Goal: Information Seeking & Learning: Learn about a topic

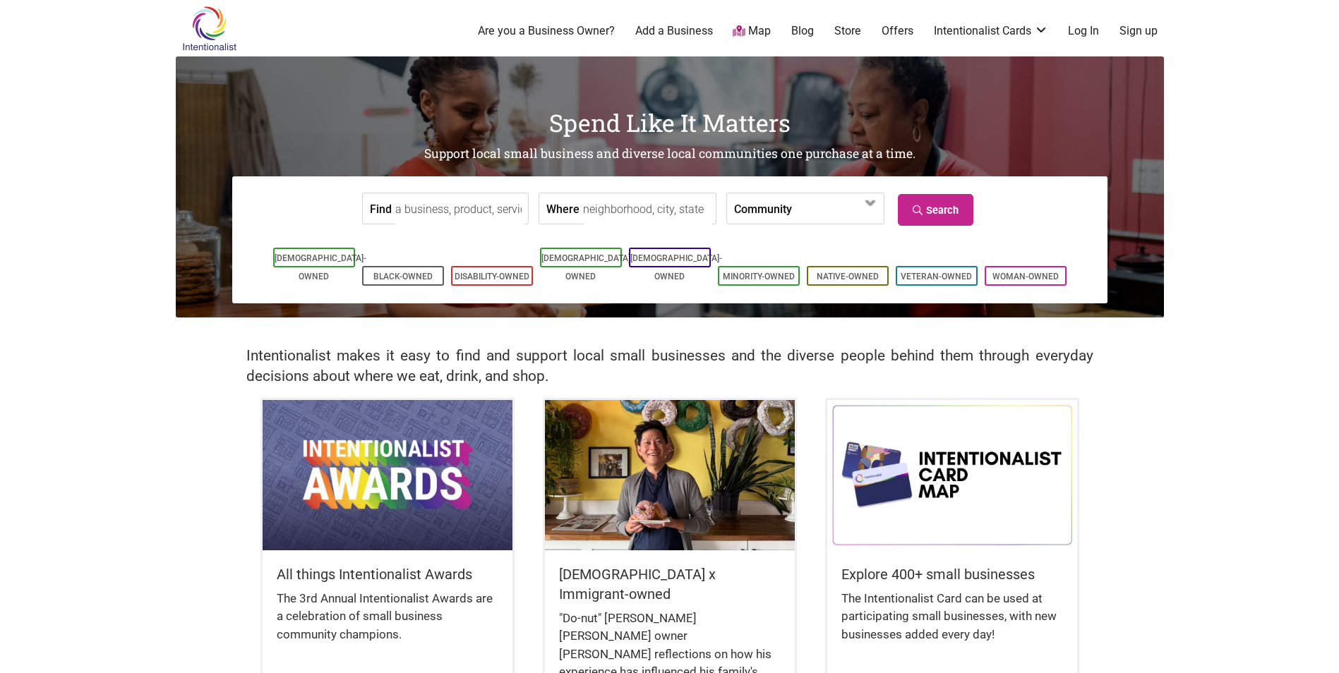
click at [663, 210] on input "Where" at bounding box center [647, 209] width 129 height 32
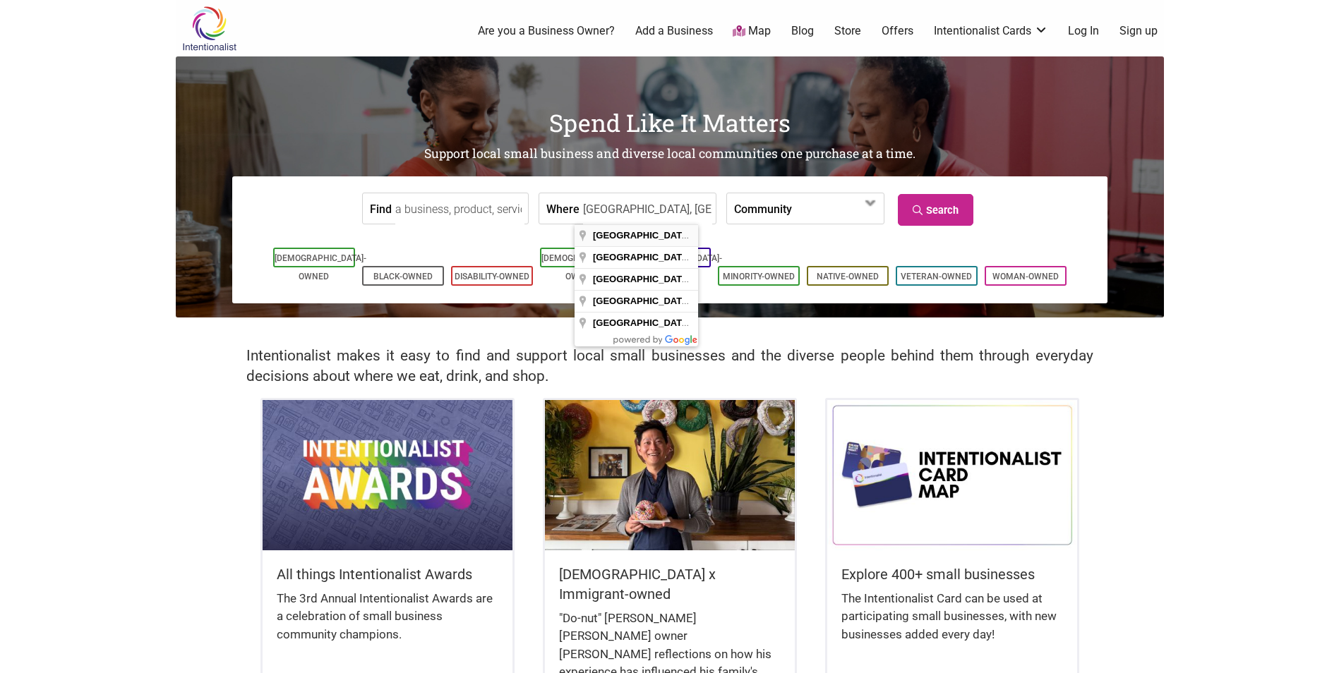
type input "[GEOGRAPHIC_DATA], [GEOGRAPHIC_DATA], [GEOGRAPHIC_DATA]"
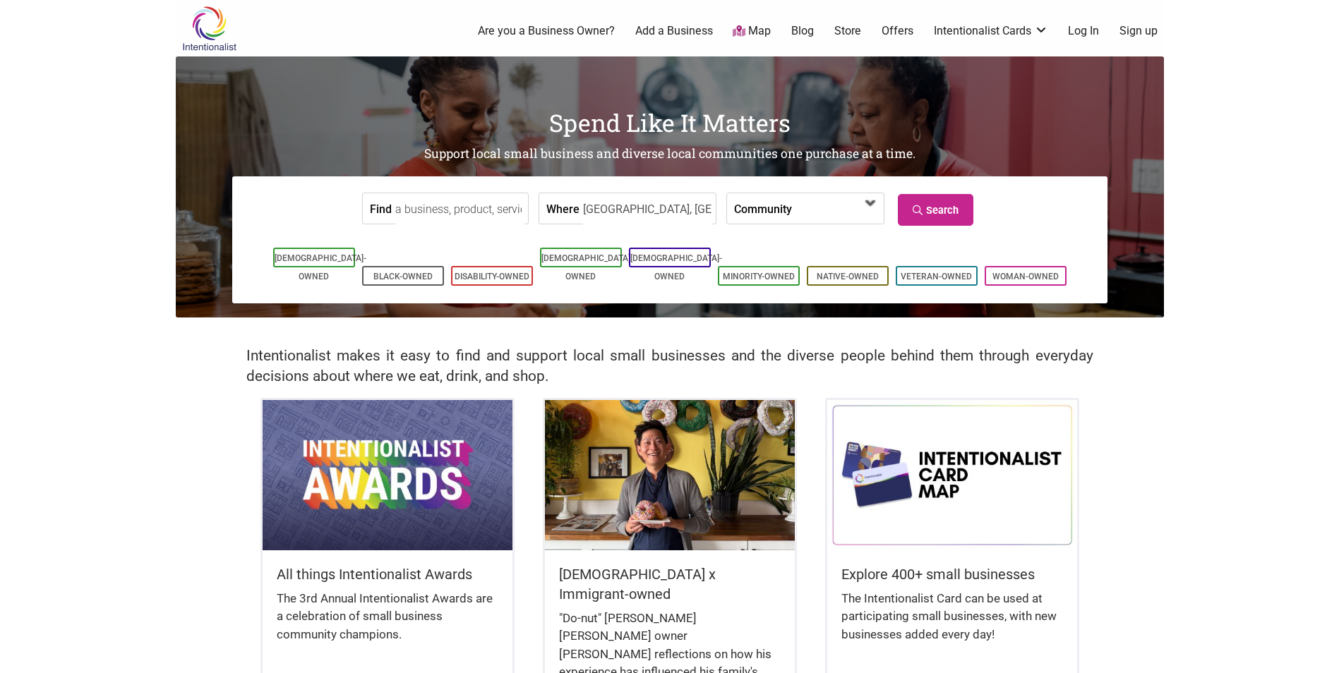
click at [802, 200] on span at bounding box center [832, 210] width 61 height 24
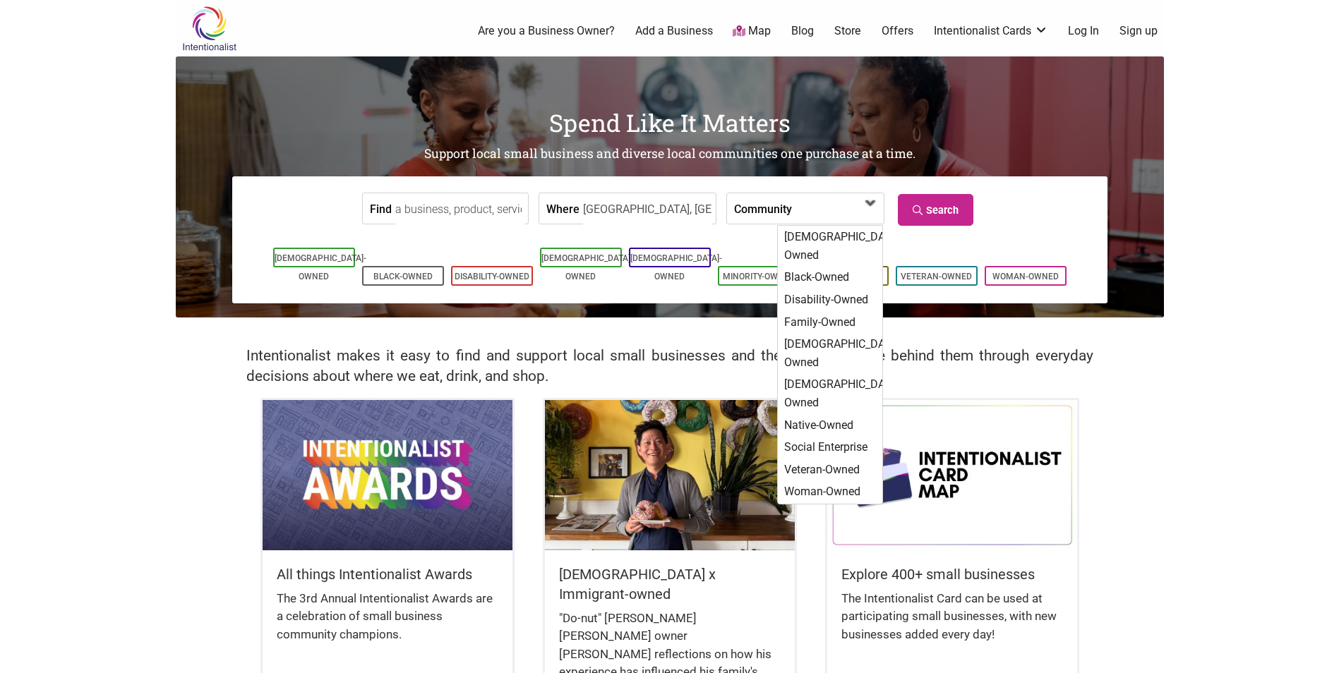
click at [802, 200] on span at bounding box center [832, 210] width 61 height 24
click at [936, 206] on link "Search" at bounding box center [936, 210] width 76 height 32
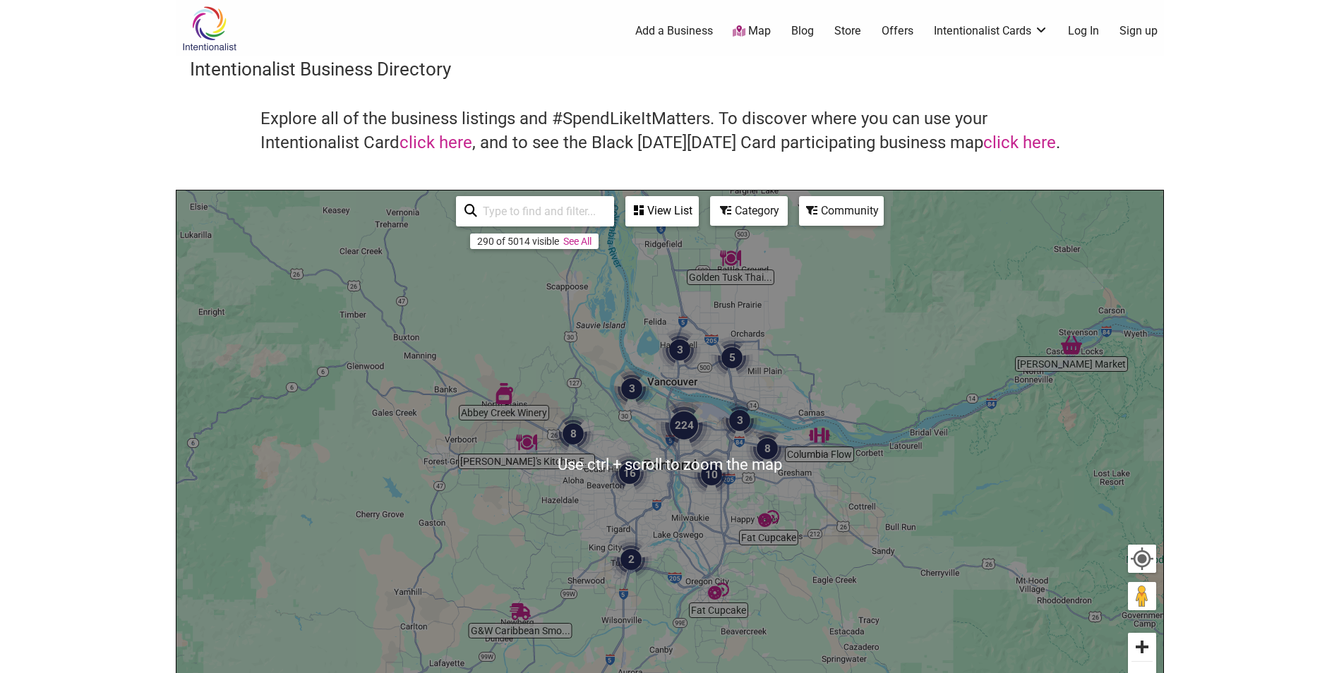
click at [1138, 637] on button "Zoom in" at bounding box center [1142, 647] width 28 height 28
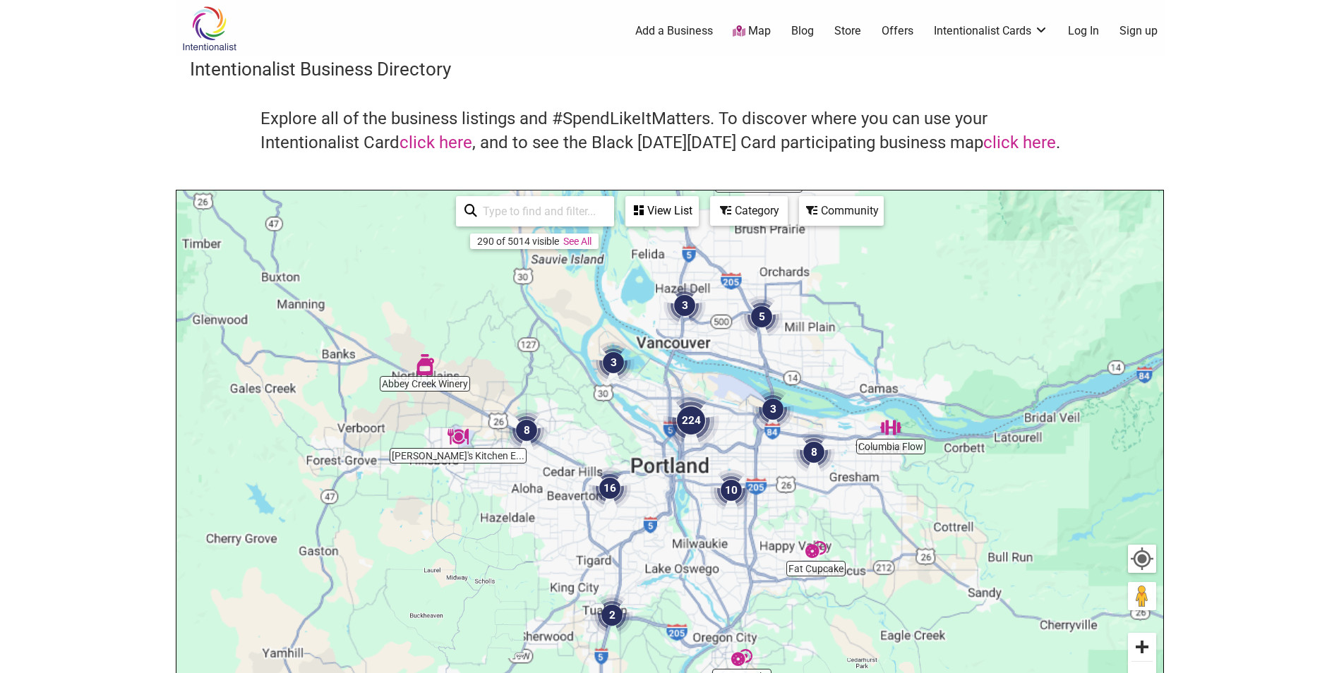
click at [1138, 637] on button "Zoom in" at bounding box center [1142, 647] width 28 height 28
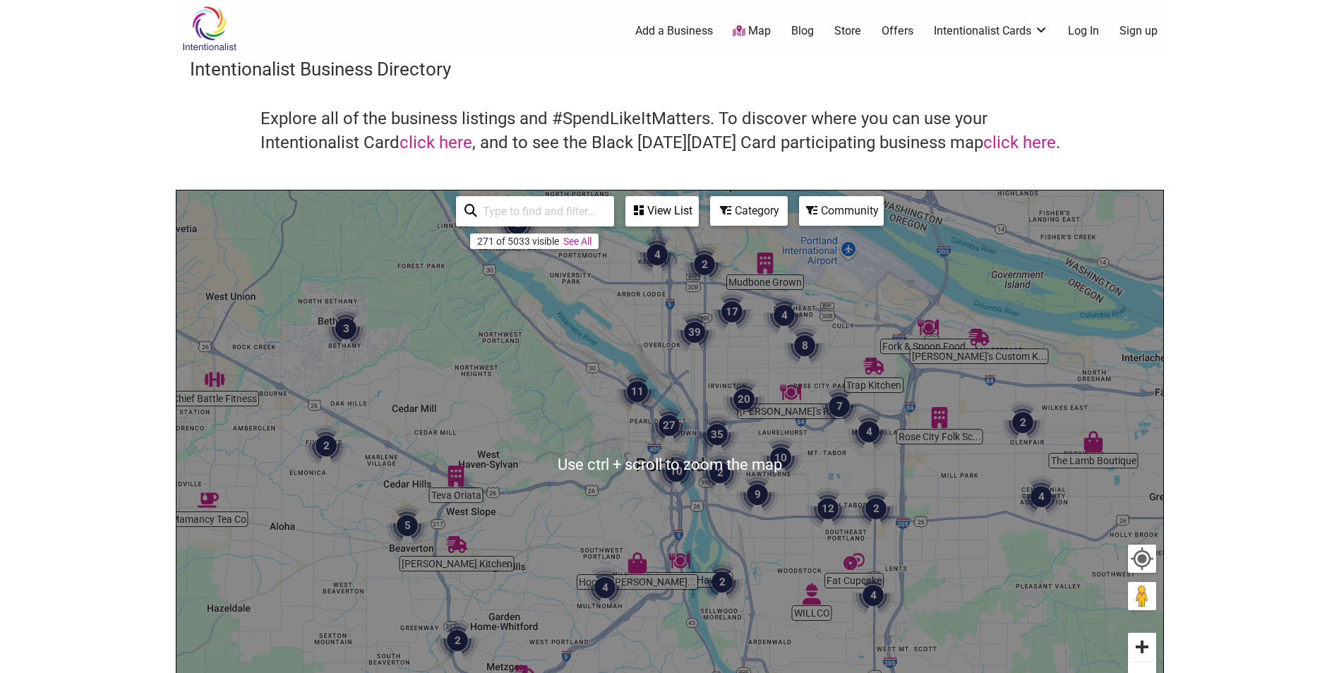
click at [1145, 639] on button "Zoom in" at bounding box center [1142, 647] width 28 height 28
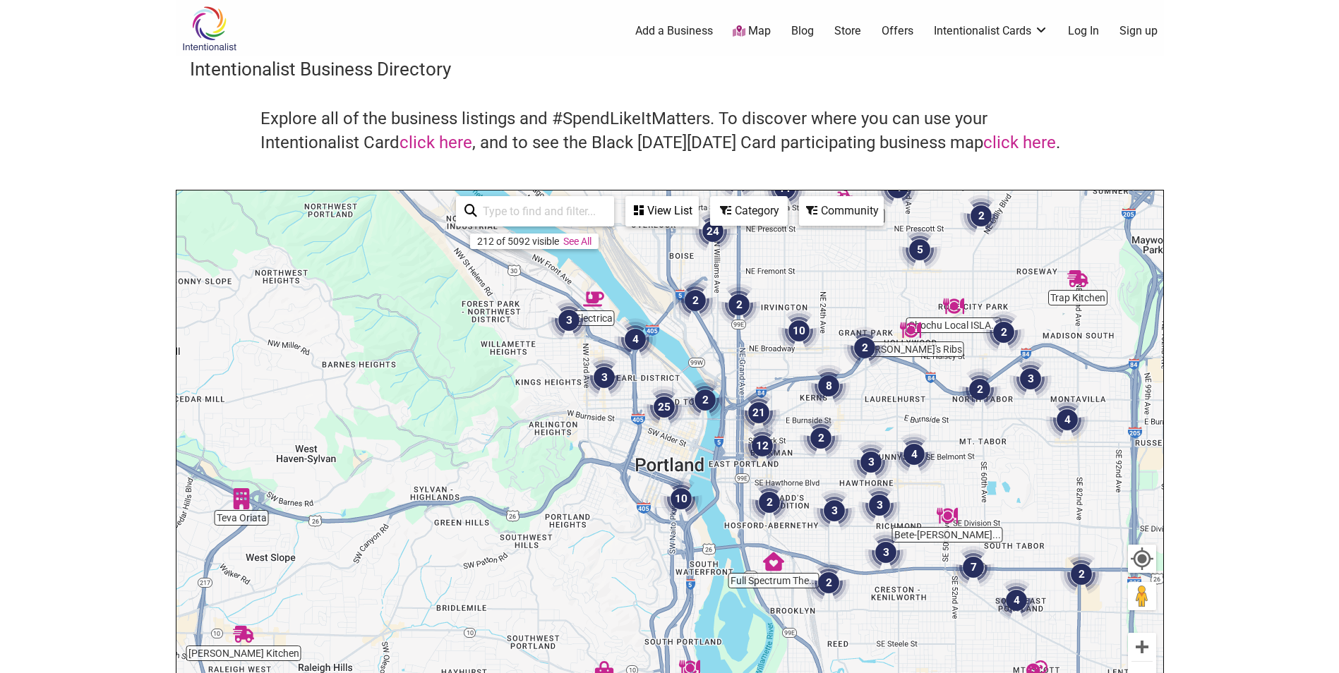
click at [703, 307] on img "2" at bounding box center [695, 300] width 42 height 42
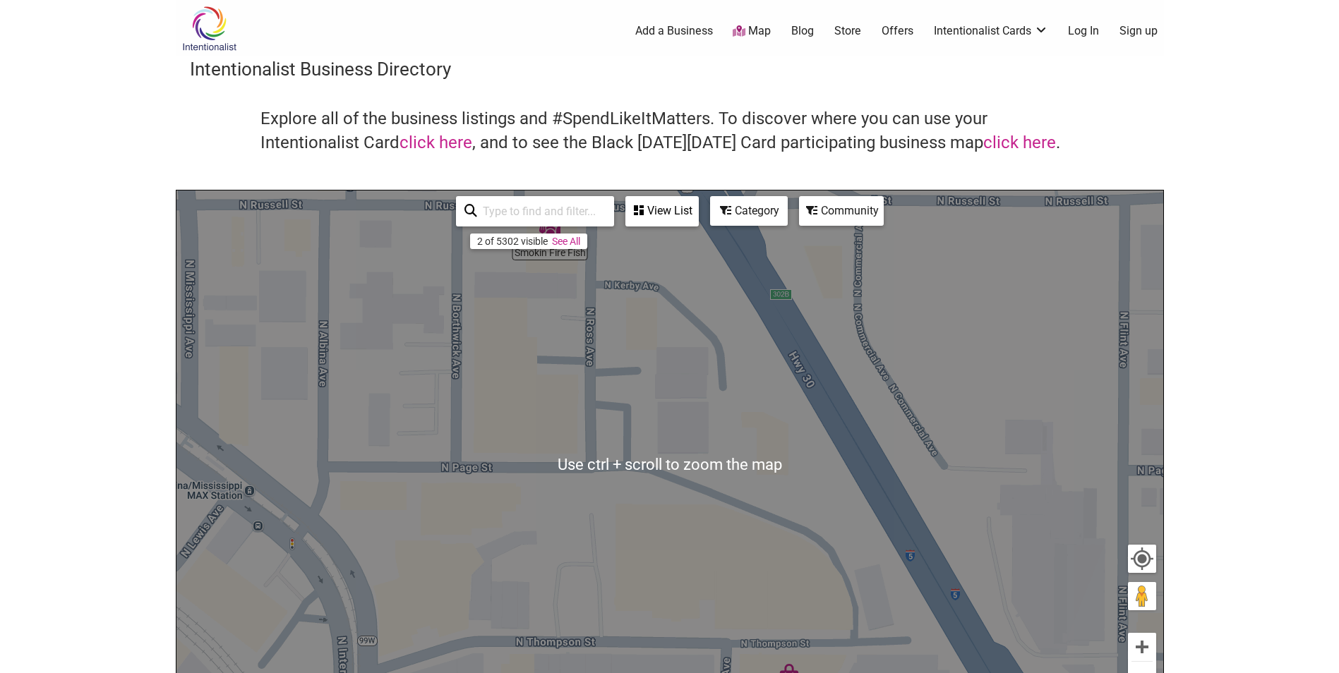
click at [846, 342] on div "To navigate, press the arrow keys." at bounding box center [669, 465] width 987 height 549
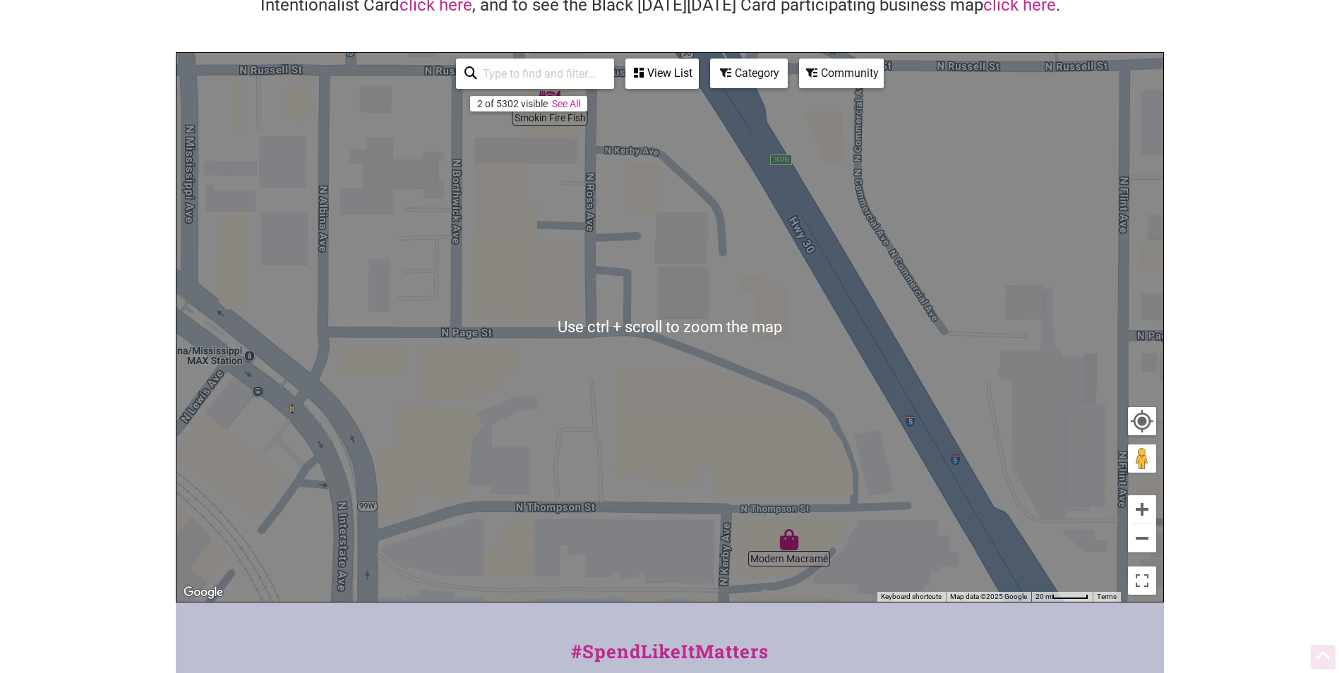
scroll to position [282, 0]
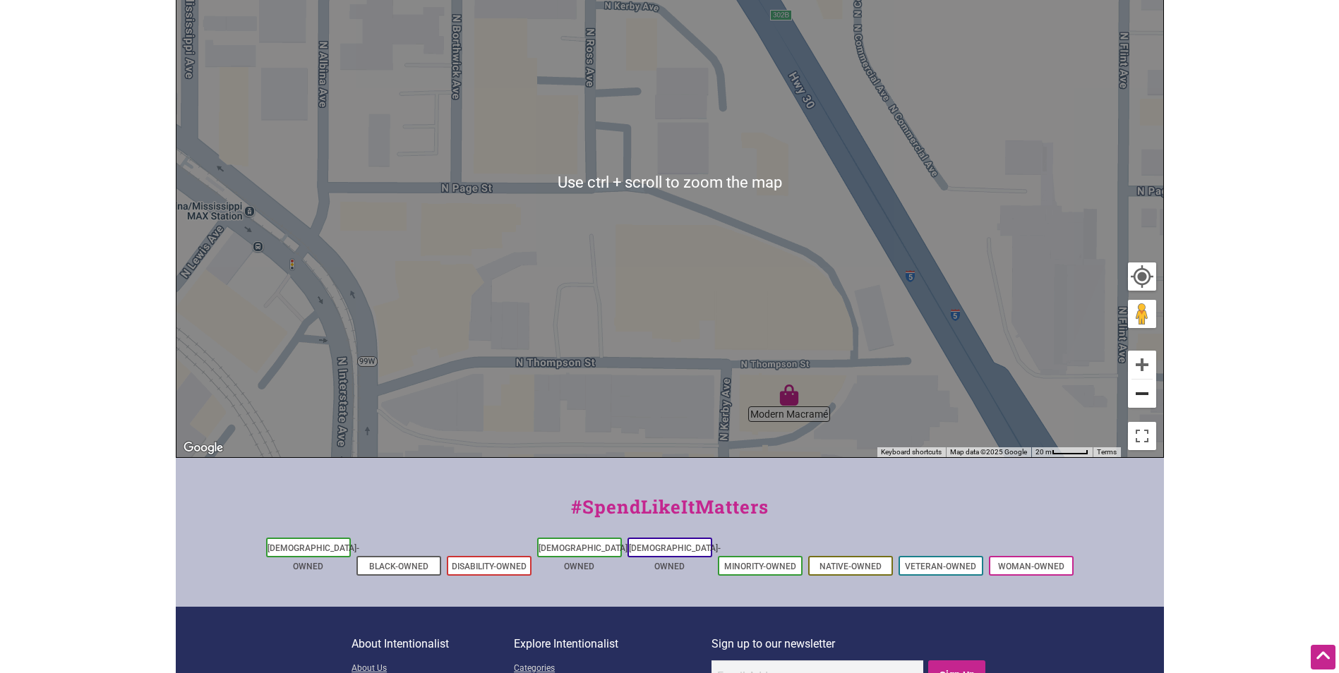
click at [1140, 394] on button "Zoom out" at bounding box center [1142, 394] width 28 height 28
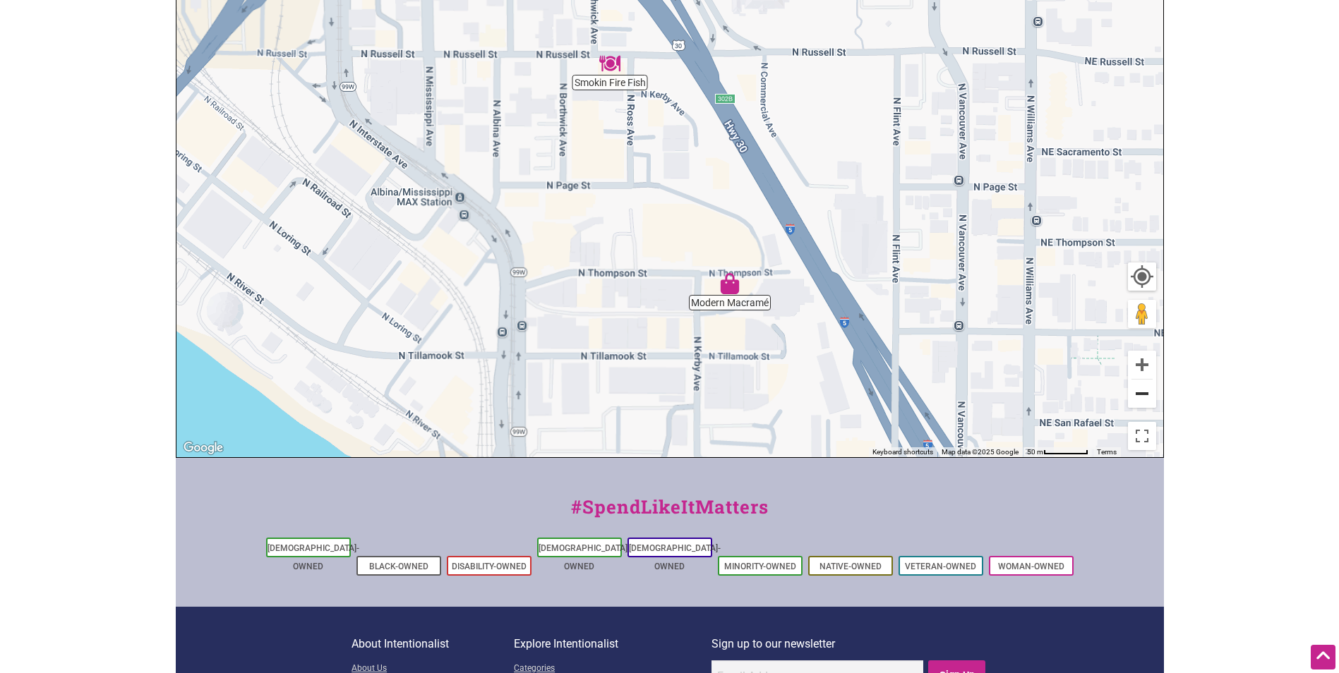
click at [1128, 392] on button "Zoom out" at bounding box center [1142, 394] width 28 height 28
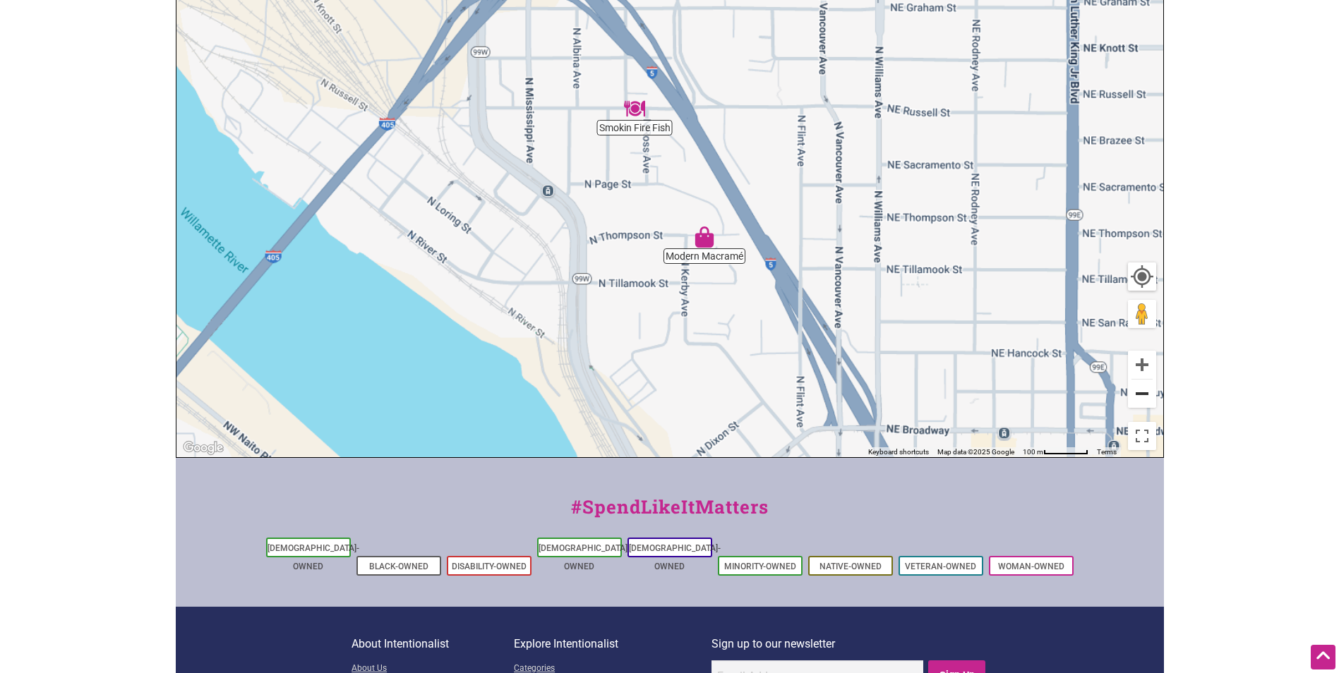
click at [1128, 392] on button "Zoom out" at bounding box center [1142, 394] width 28 height 28
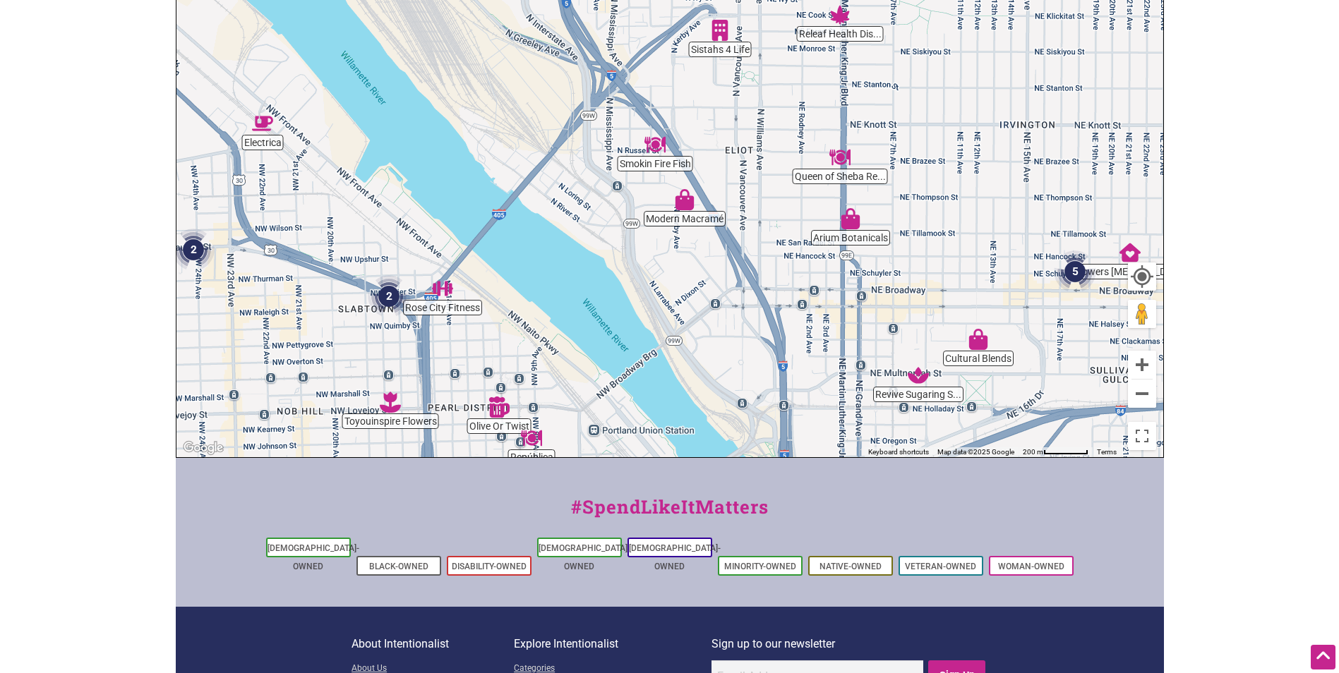
click at [683, 207] on img "Modern Macramé" at bounding box center [684, 199] width 21 height 21
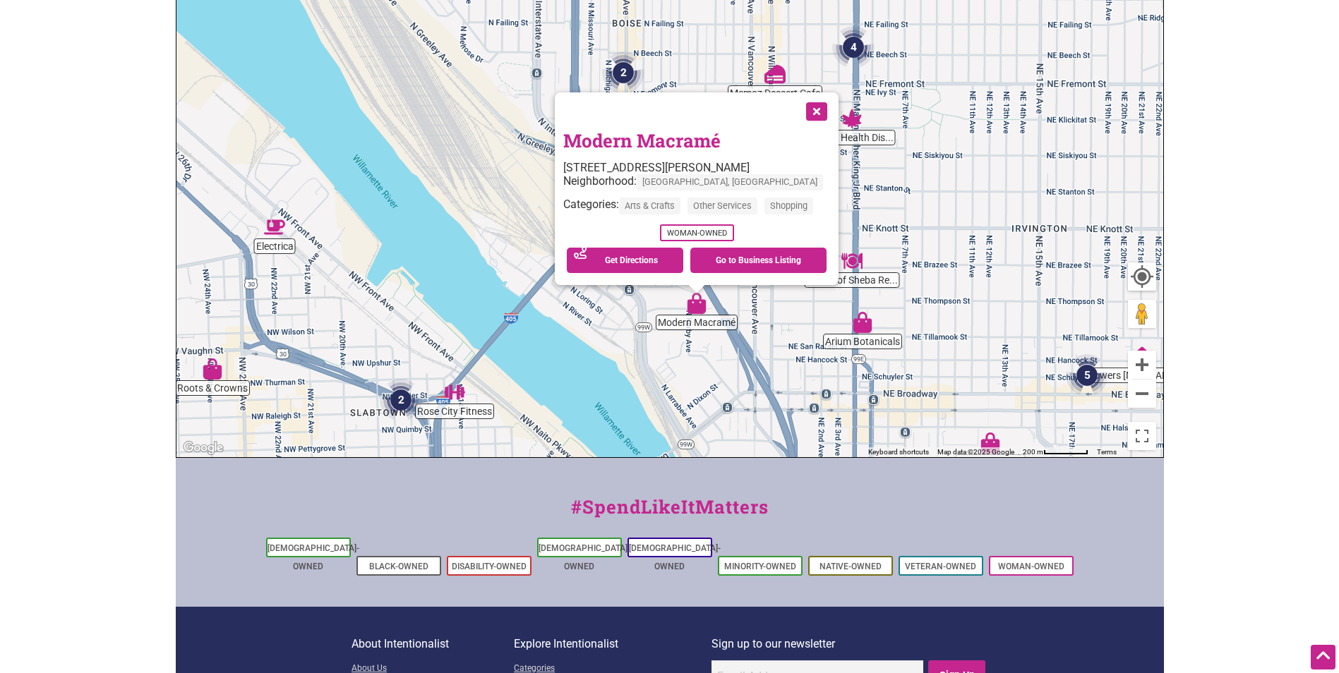
drag, startPoint x: 749, startPoint y: 264, endPoint x: 776, endPoint y: 393, distance: 131.9
click at [776, 393] on div "To navigate, press the arrow keys. Modern Macramé 522 N Thompson St #2, Portlan…" at bounding box center [669, 182] width 987 height 549
click at [809, 116] on button "Close" at bounding box center [814, 109] width 35 height 35
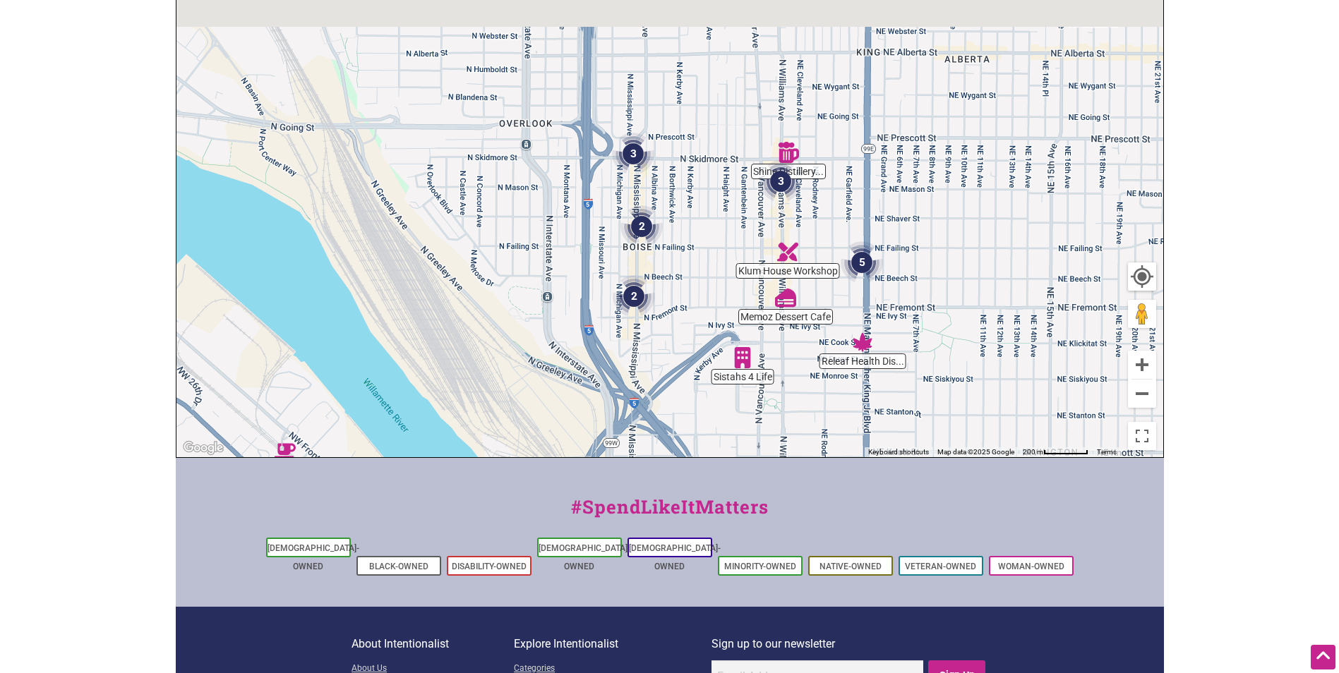
click at [753, 330] on div "To navigate, press the arrow keys." at bounding box center [669, 182] width 987 height 549
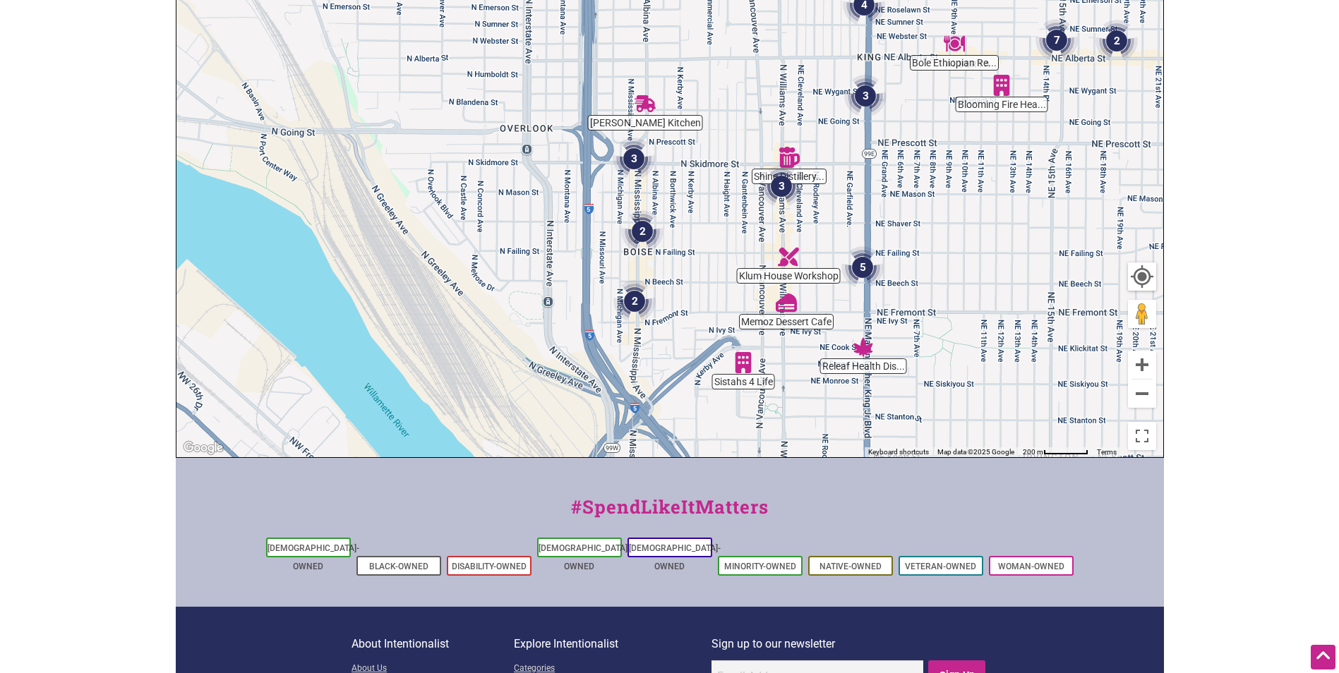
click at [794, 258] on img "Klum House Workshop" at bounding box center [788, 256] width 21 height 21
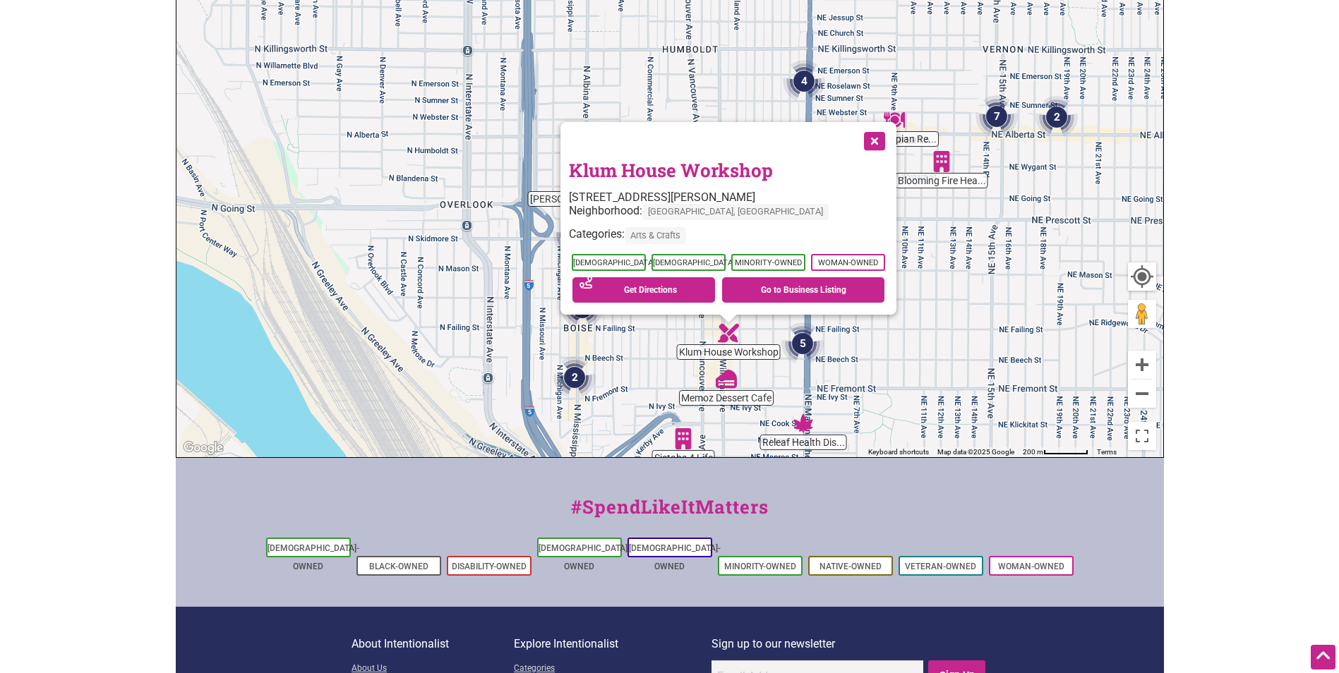
drag, startPoint x: 903, startPoint y: 258, endPoint x: 953, endPoint y: 358, distance: 112.7
click at [953, 358] on div "To navigate, press the arrow keys. Klum House Workshop 3808 N Williams Ave #132…" at bounding box center [669, 182] width 987 height 549
click at [688, 174] on link "Klum House Workshop" at bounding box center [671, 170] width 204 height 24
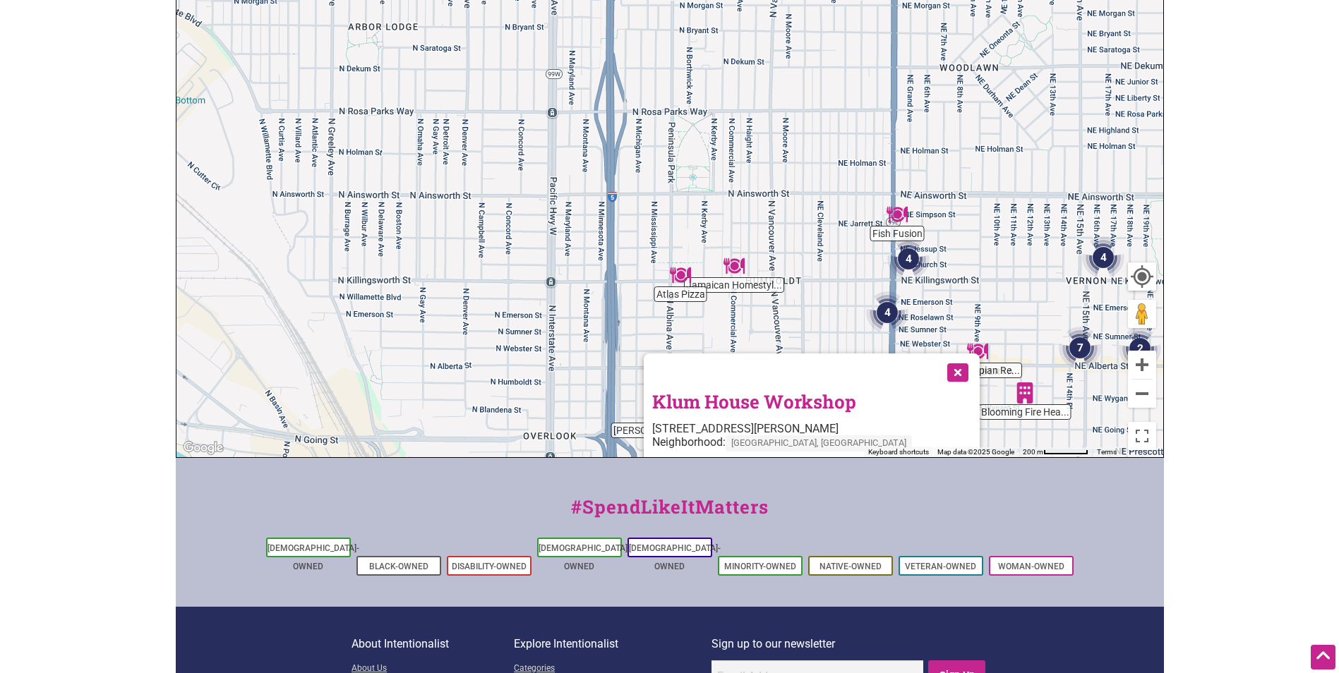
drag, startPoint x: 680, startPoint y: 94, endPoint x: 785, endPoint y: 368, distance: 293.3
click at [785, 368] on div "To navigate, press the arrow keys. Klum House Workshop 3808 N Williams Ave #132…" at bounding box center [669, 182] width 987 height 549
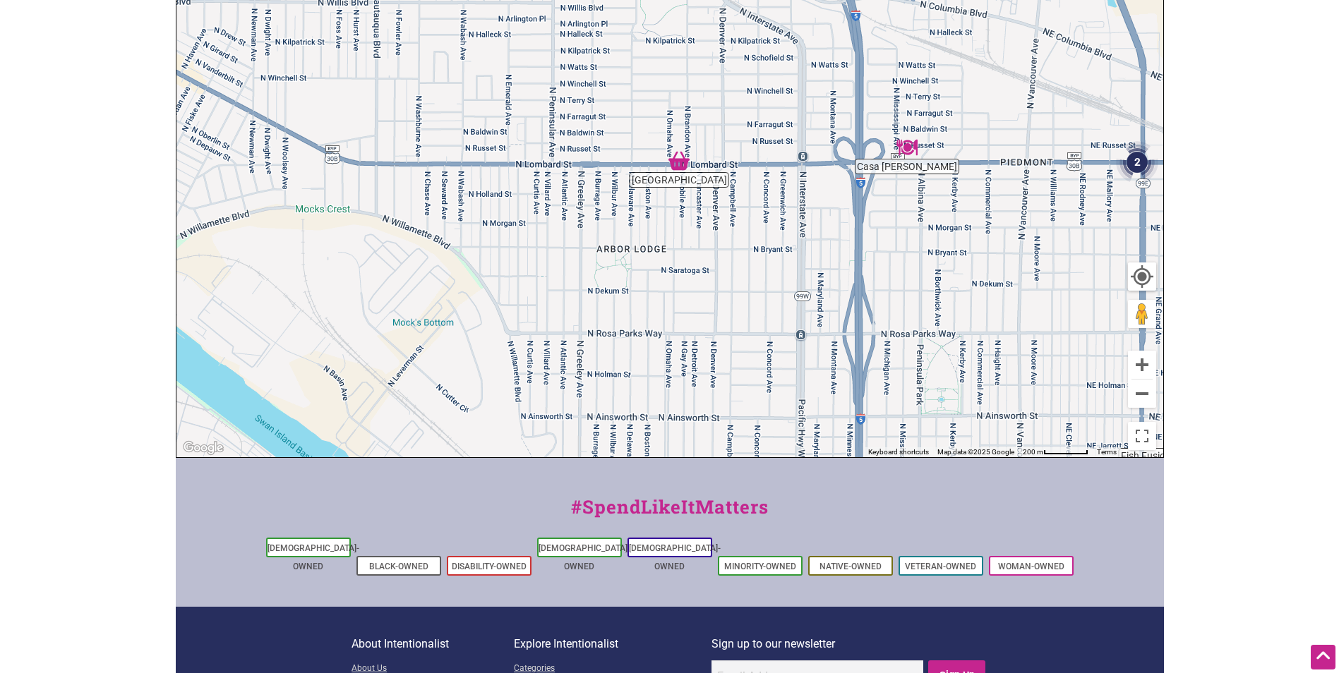
drag, startPoint x: 617, startPoint y: 194, endPoint x: 843, endPoint y: 375, distance: 290.2
click at [843, 375] on div "To navigate, press the arrow keys." at bounding box center [669, 182] width 987 height 549
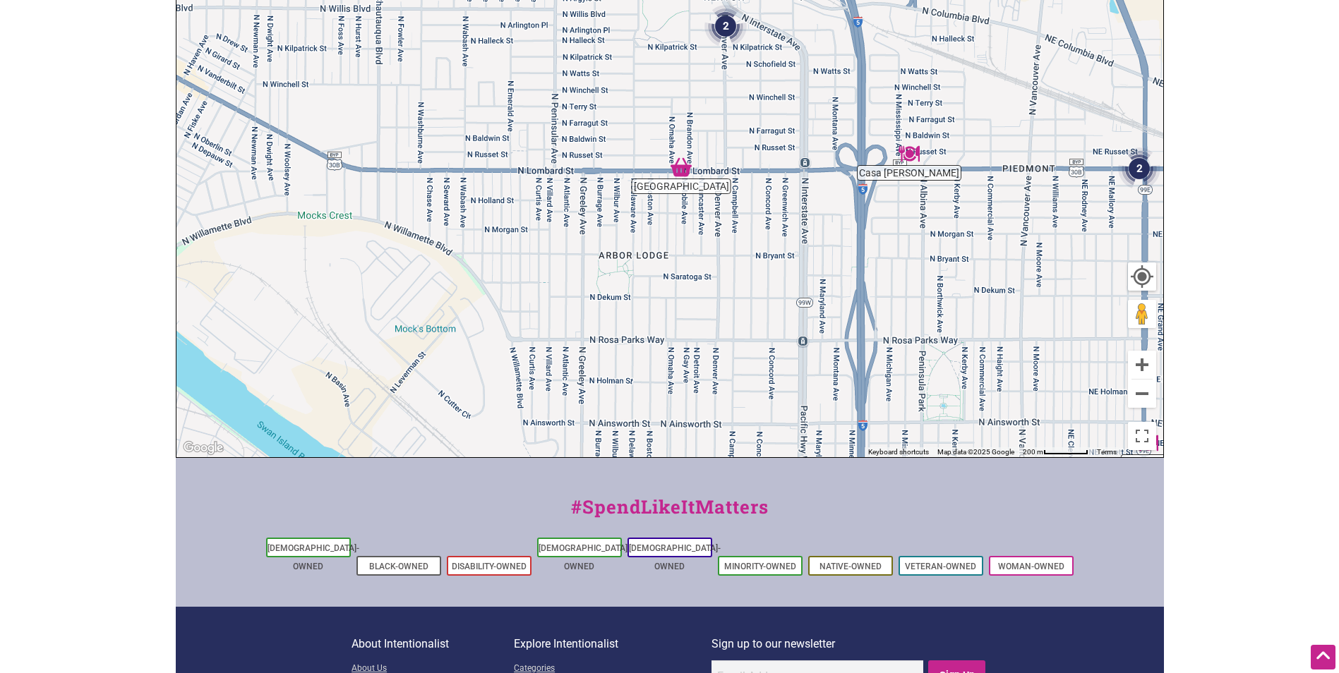
click at [912, 155] on img "Casa Zoraya" at bounding box center [908, 153] width 21 height 21
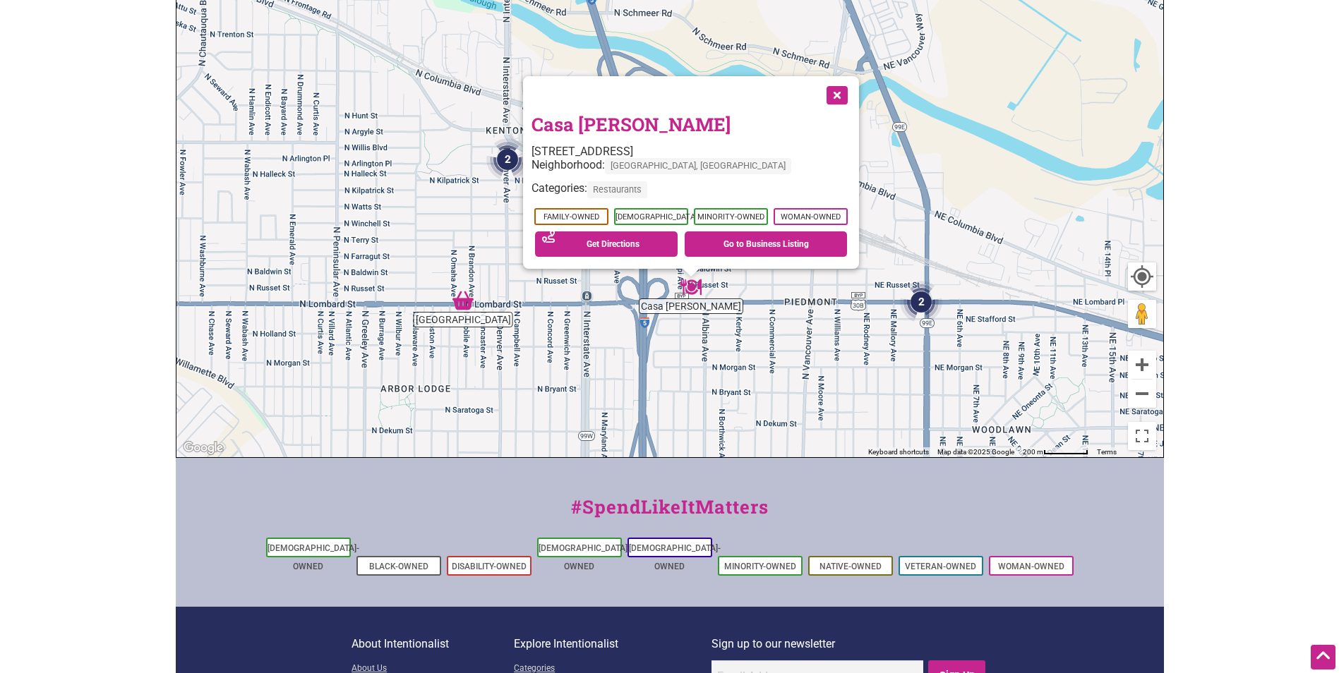
drag, startPoint x: 874, startPoint y: 205, endPoint x: 896, endPoint y: 275, distance: 73.7
click at [896, 275] on div "To navigate, press the arrow keys. Casa Zoraya 841 N Lombard St, Portland, OR 9…" at bounding box center [669, 182] width 987 height 549
click at [611, 136] on link "Casa Zoraya" at bounding box center [630, 124] width 199 height 24
click at [457, 304] on img "Portland City Market" at bounding box center [462, 300] width 21 height 21
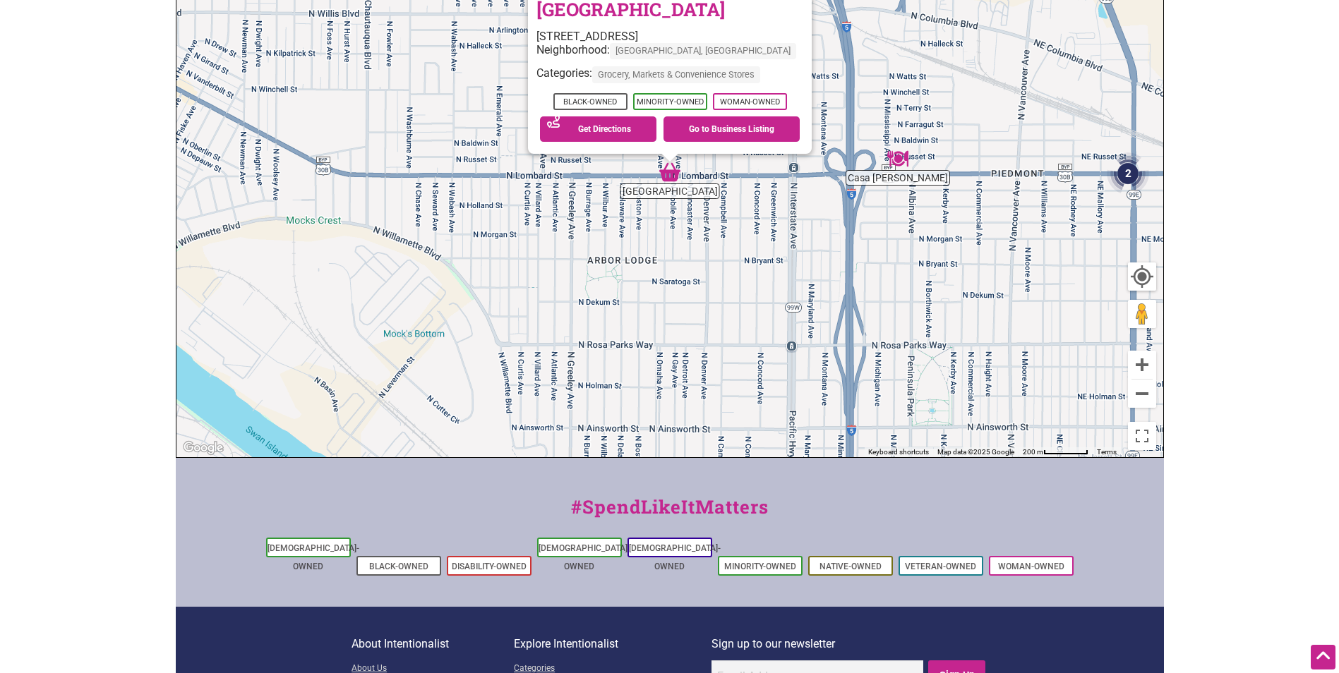
click at [888, 253] on div "To navigate, press the arrow keys. Portland City Market 2224 N Lombard St, Port…" at bounding box center [669, 182] width 987 height 549
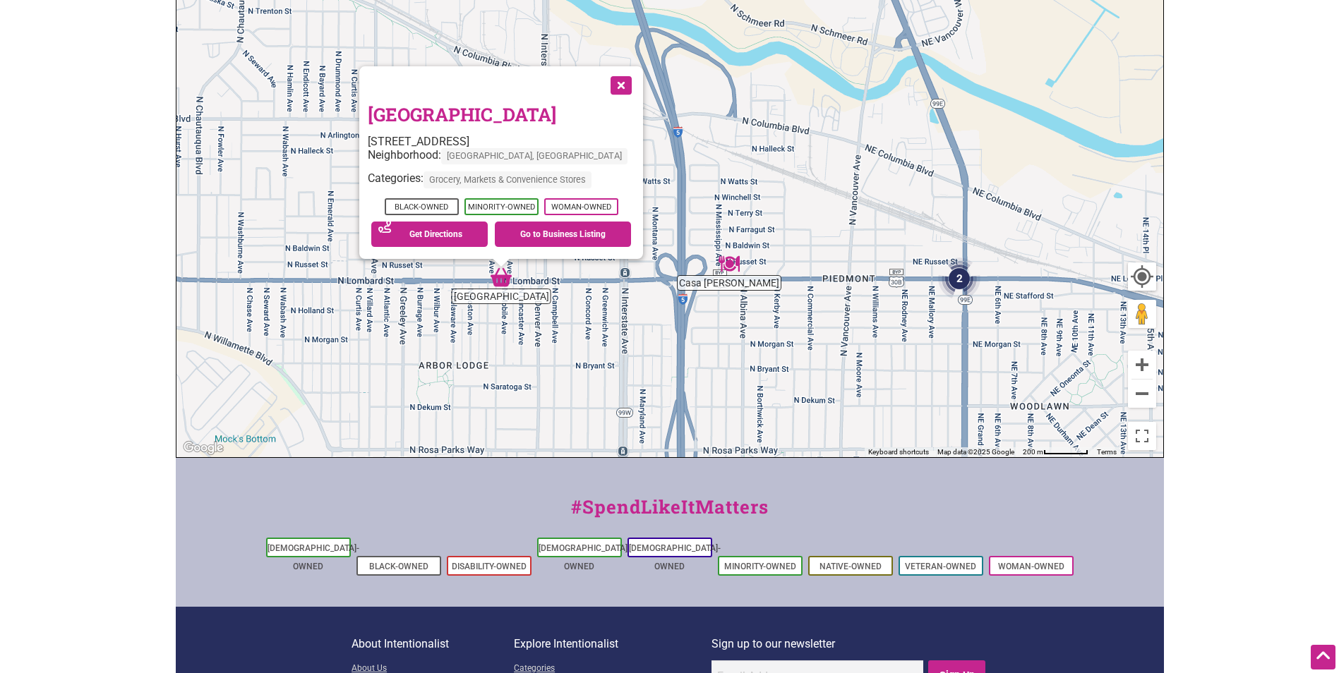
drag, startPoint x: 1027, startPoint y: 252, endPoint x: 856, endPoint y: 361, distance: 202.4
click at [856, 361] on div "To navigate, press the arrow keys. Portland City Market 2224 N Lombard St, Port…" at bounding box center [669, 182] width 987 height 549
click at [735, 272] on img "Casa Zoraya" at bounding box center [728, 263] width 21 height 21
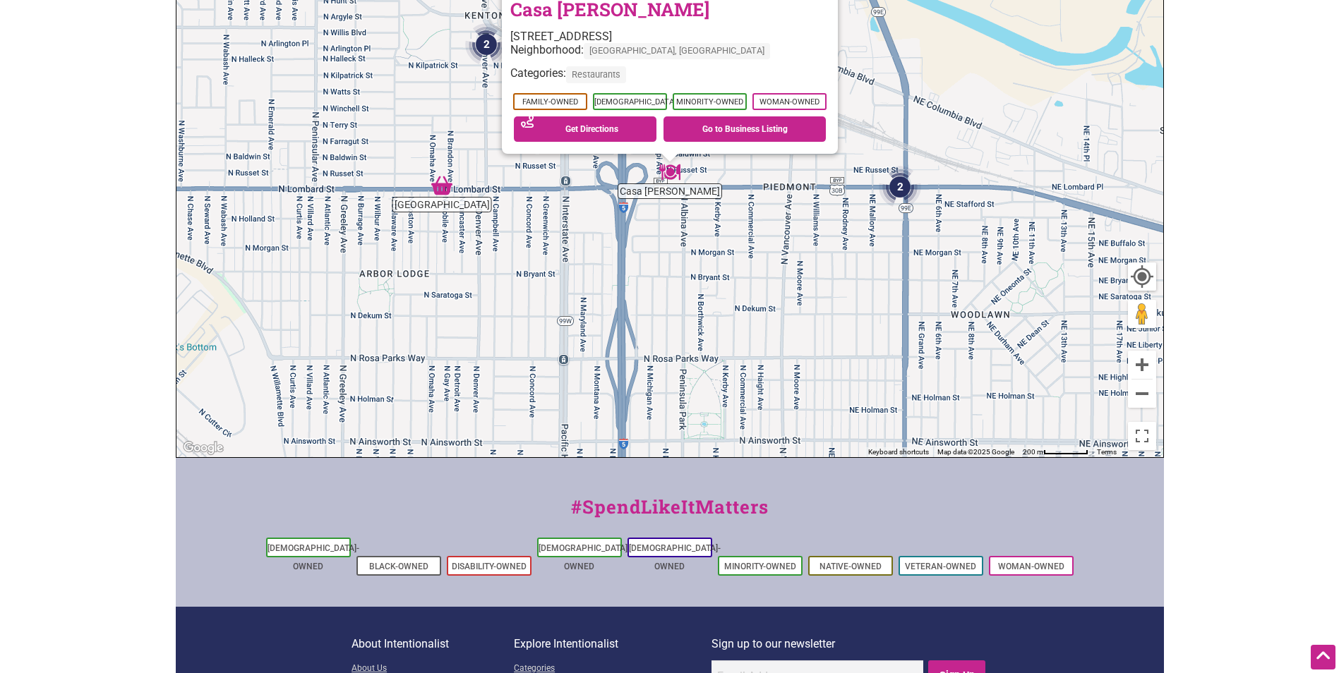
click at [852, 282] on div "To navigate, press the arrow keys. Casa Zoraya 841 N Lombard St, Portland, OR 9…" at bounding box center [669, 182] width 987 height 549
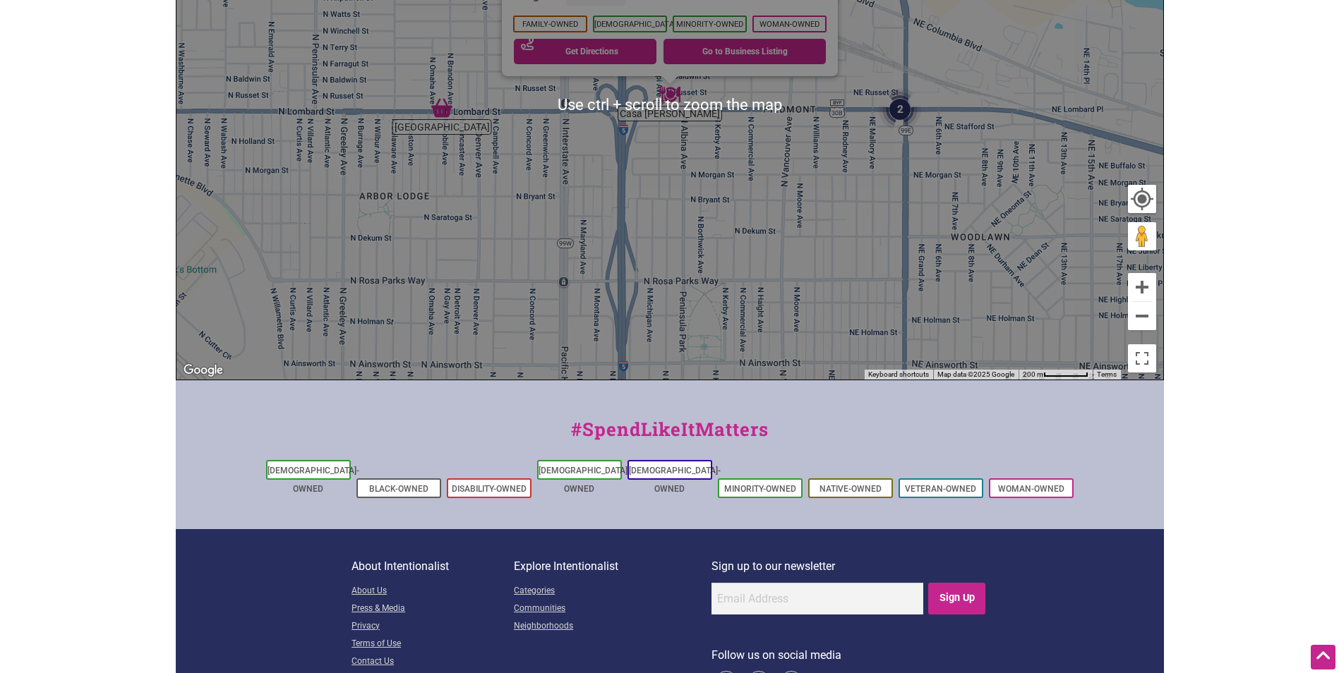
scroll to position [403, 0]
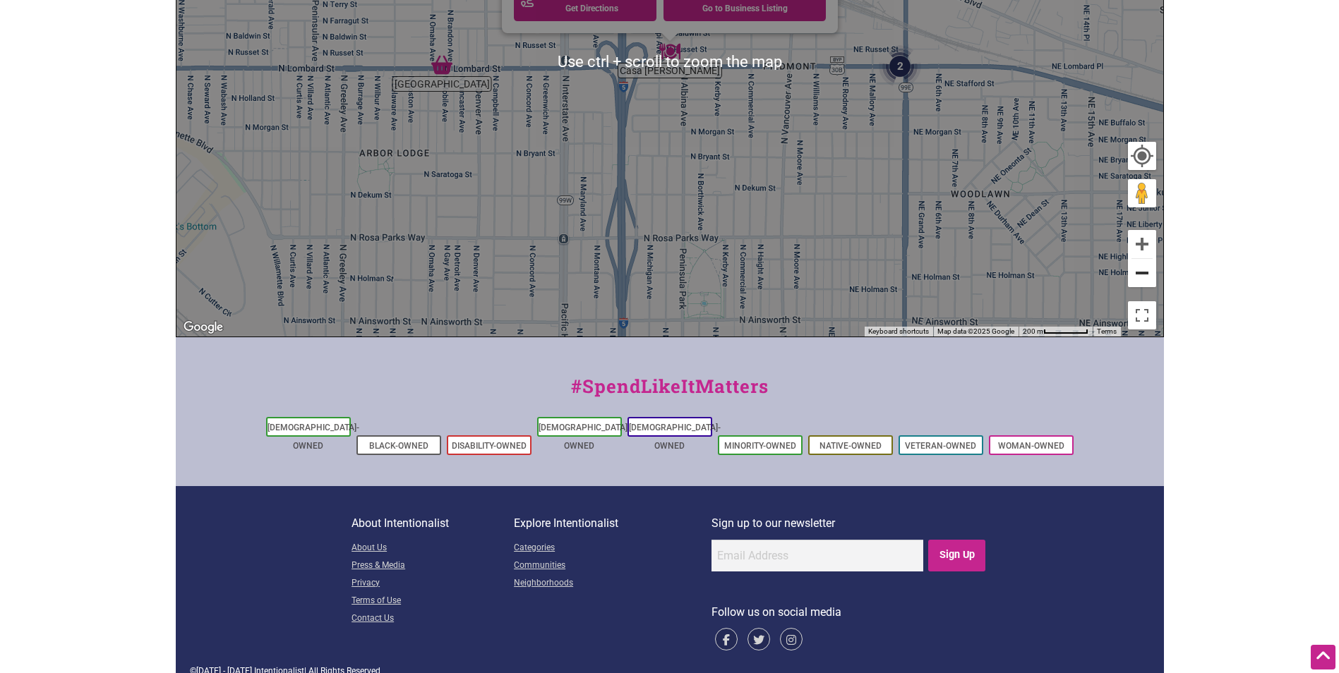
click at [1155, 284] on button "Zoom out" at bounding box center [1142, 273] width 28 height 28
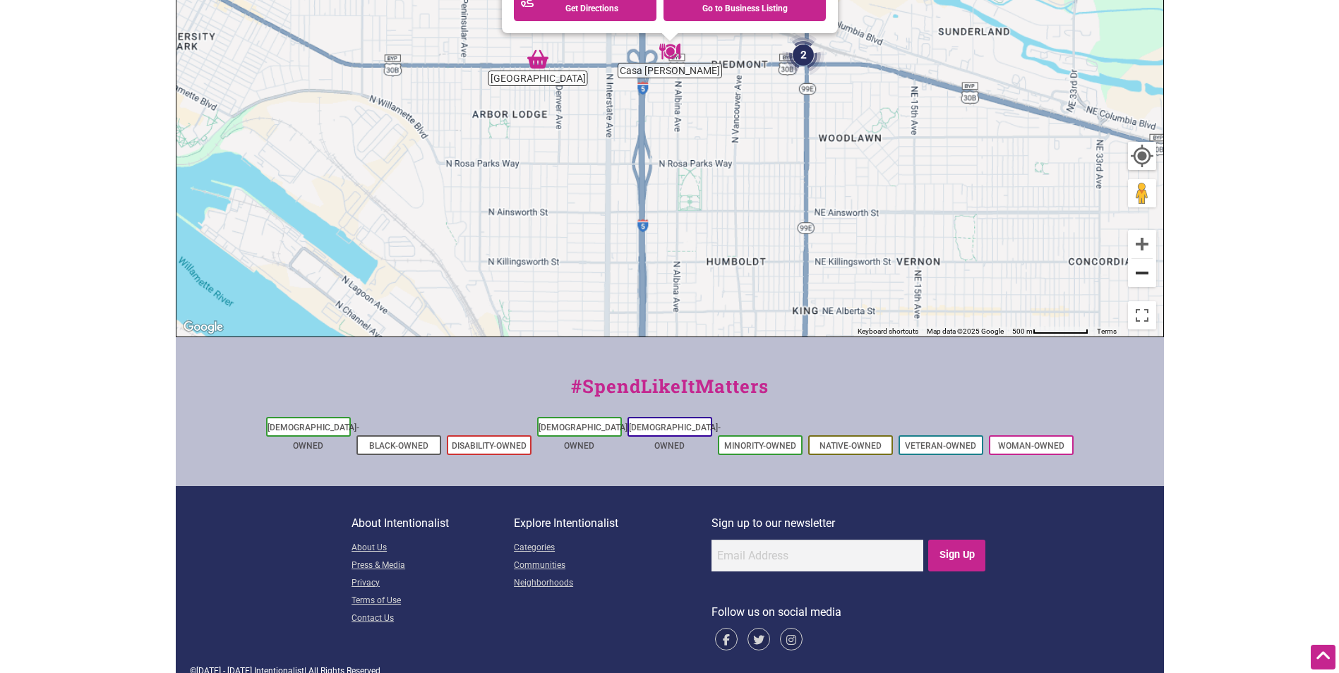
click at [1147, 273] on button "Zoom out" at bounding box center [1142, 273] width 28 height 28
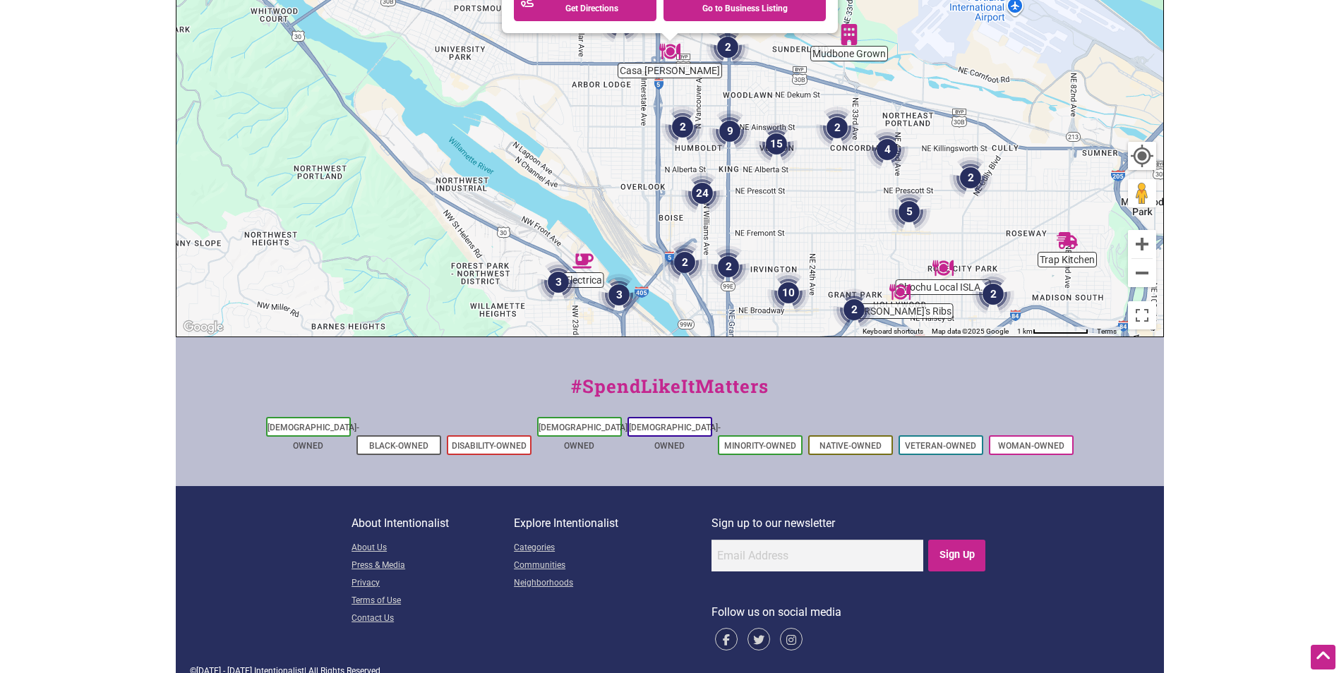
click at [777, 149] on img "15" at bounding box center [776, 144] width 42 height 42
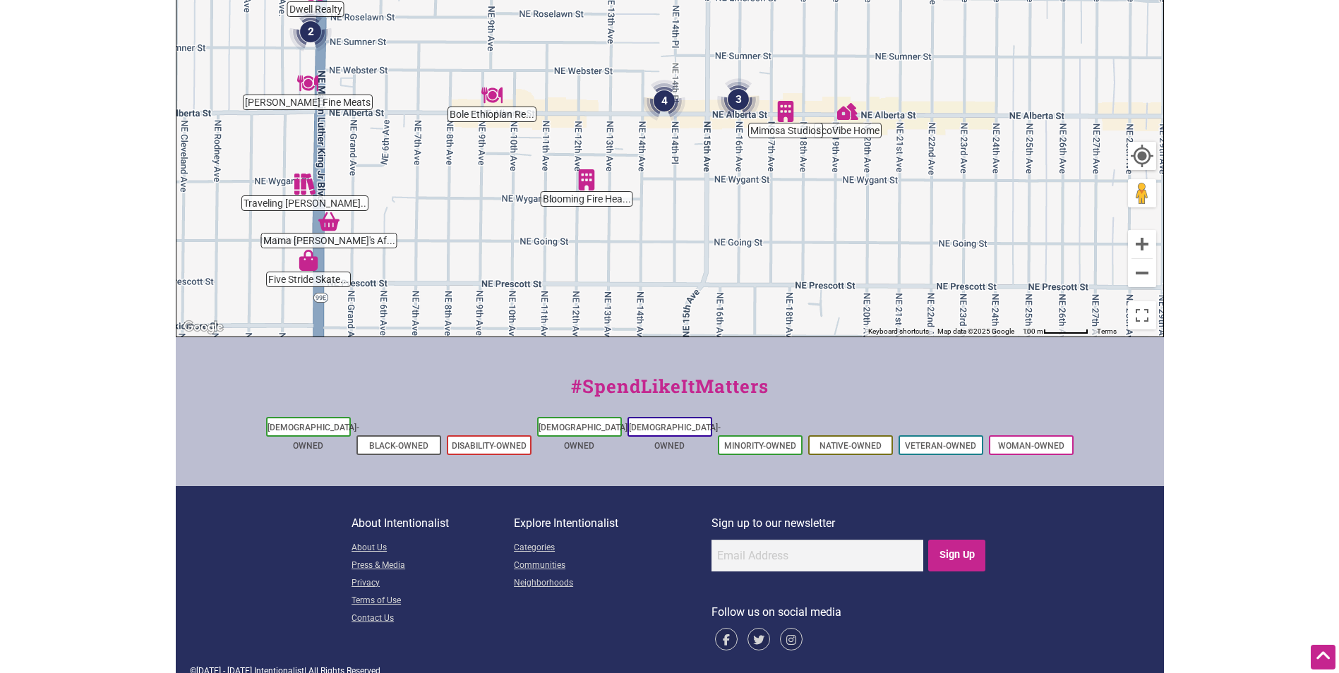
click at [733, 90] on img "3" at bounding box center [738, 99] width 42 height 42
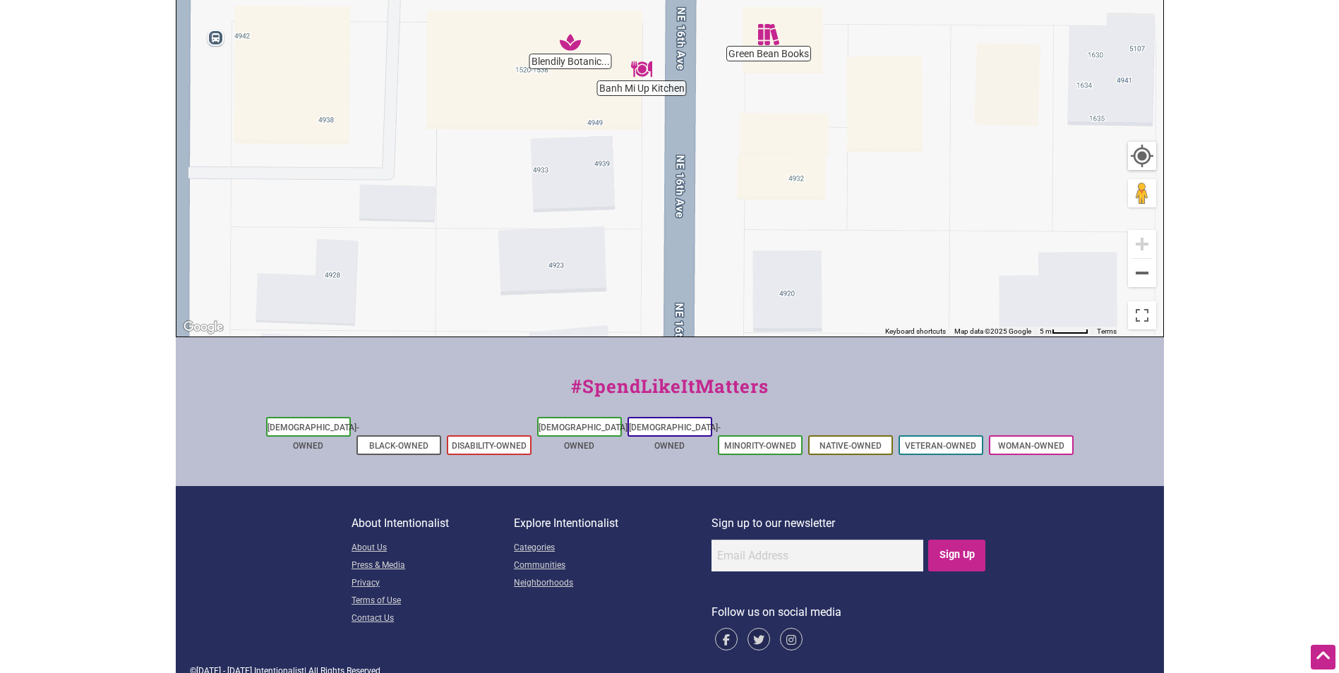
click at [577, 49] on img "Blendily Botanic Kitchen" at bounding box center [570, 42] width 21 height 21
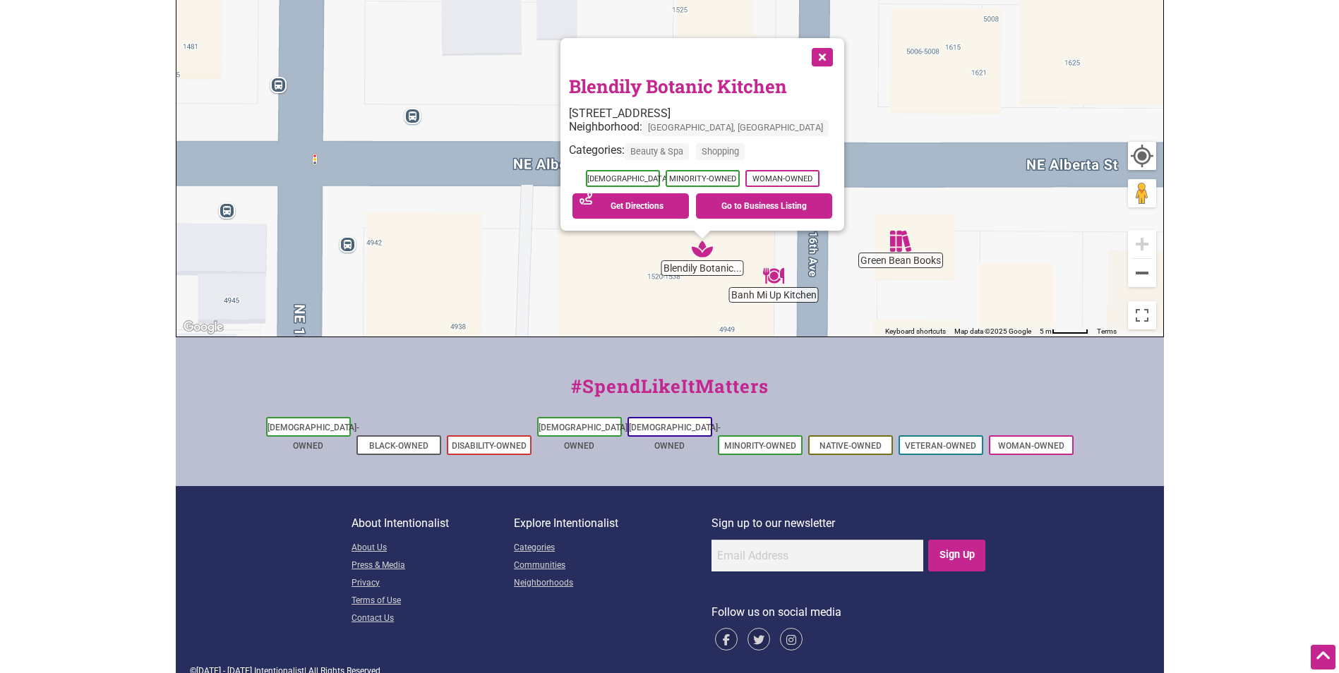
drag, startPoint x: 878, startPoint y: 134, endPoint x: 910, endPoint y: 332, distance: 200.2
click at [910, 332] on div "Blendily Botanic... Green Bean Books Banh Mi Up Kitchen To navigate, press the …" at bounding box center [669, 62] width 987 height 549
click at [803, 54] on button "Close" at bounding box center [820, 55] width 35 height 35
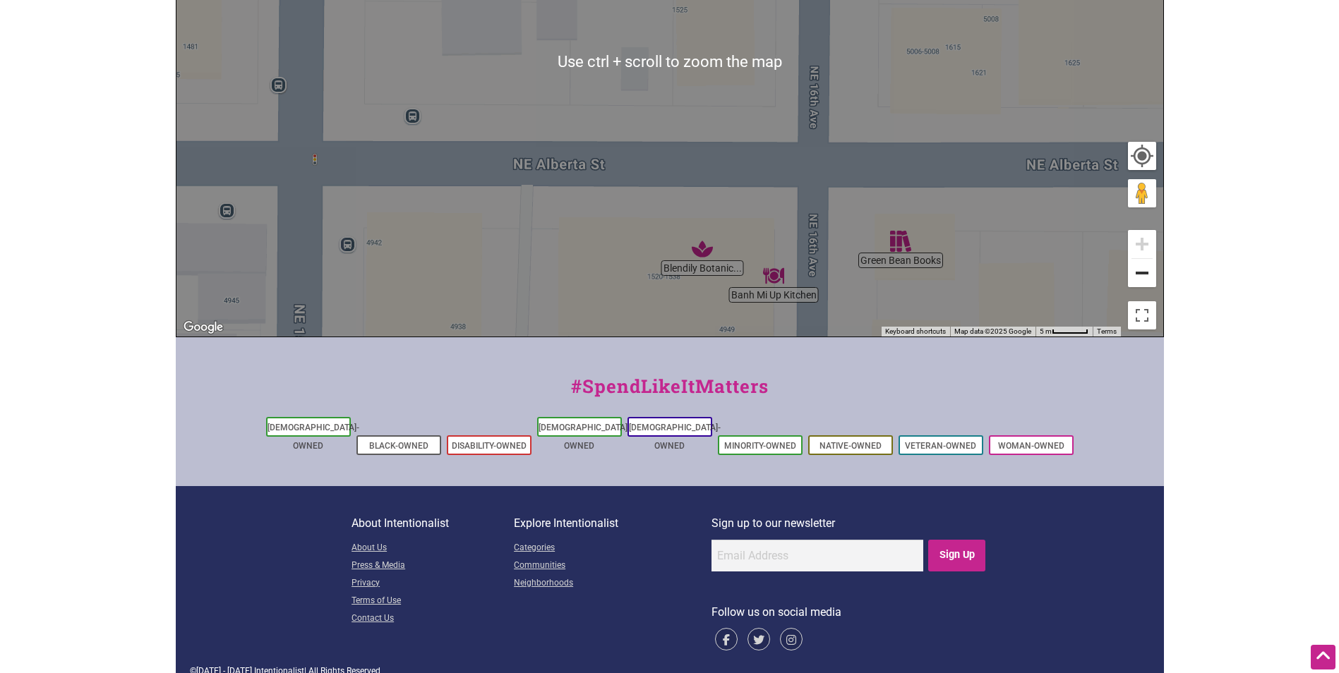
click at [1146, 278] on button "Zoom out" at bounding box center [1142, 273] width 28 height 28
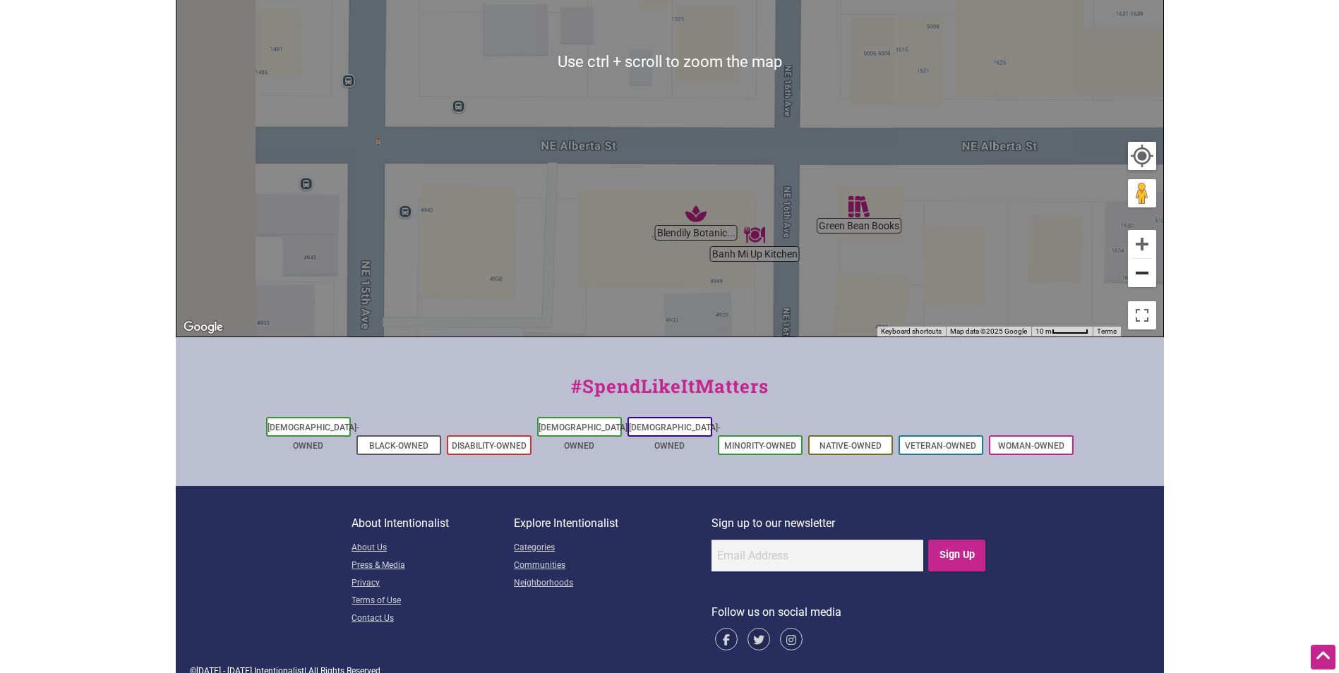
click at [1146, 278] on button "Zoom out" at bounding box center [1142, 273] width 28 height 28
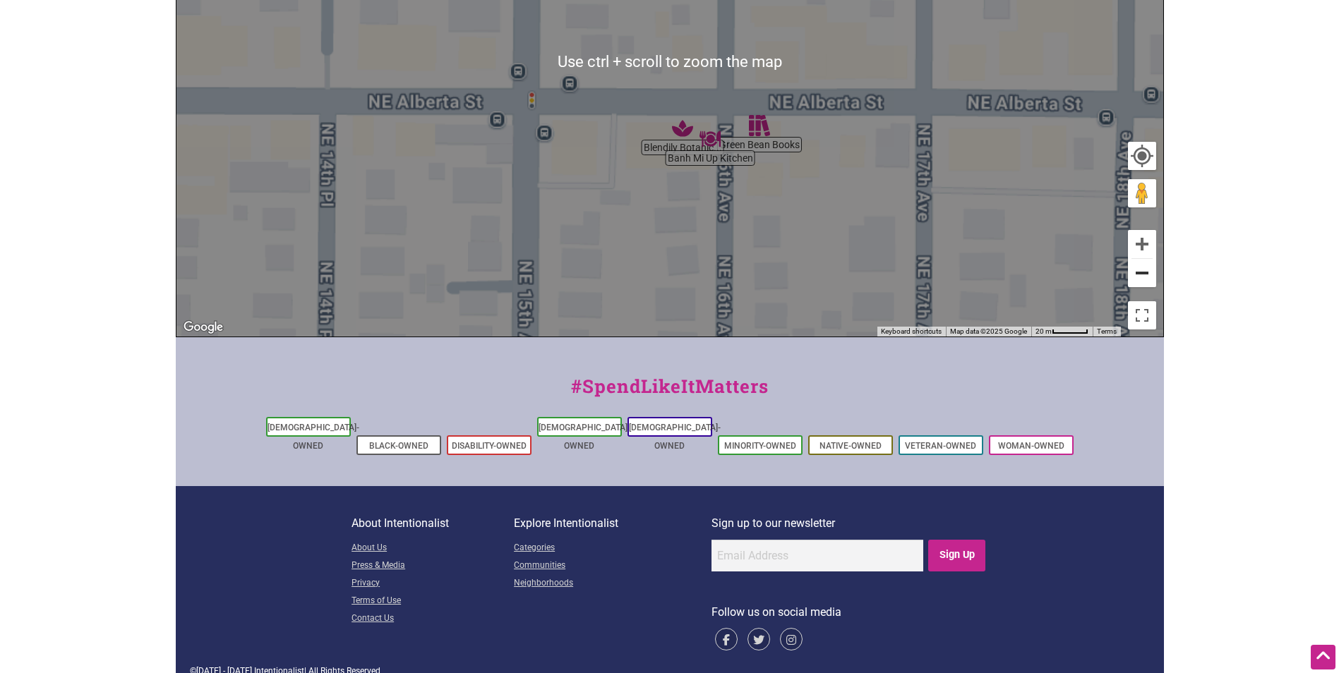
click at [1146, 278] on button "Zoom out" at bounding box center [1142, 273] width 28 height 28
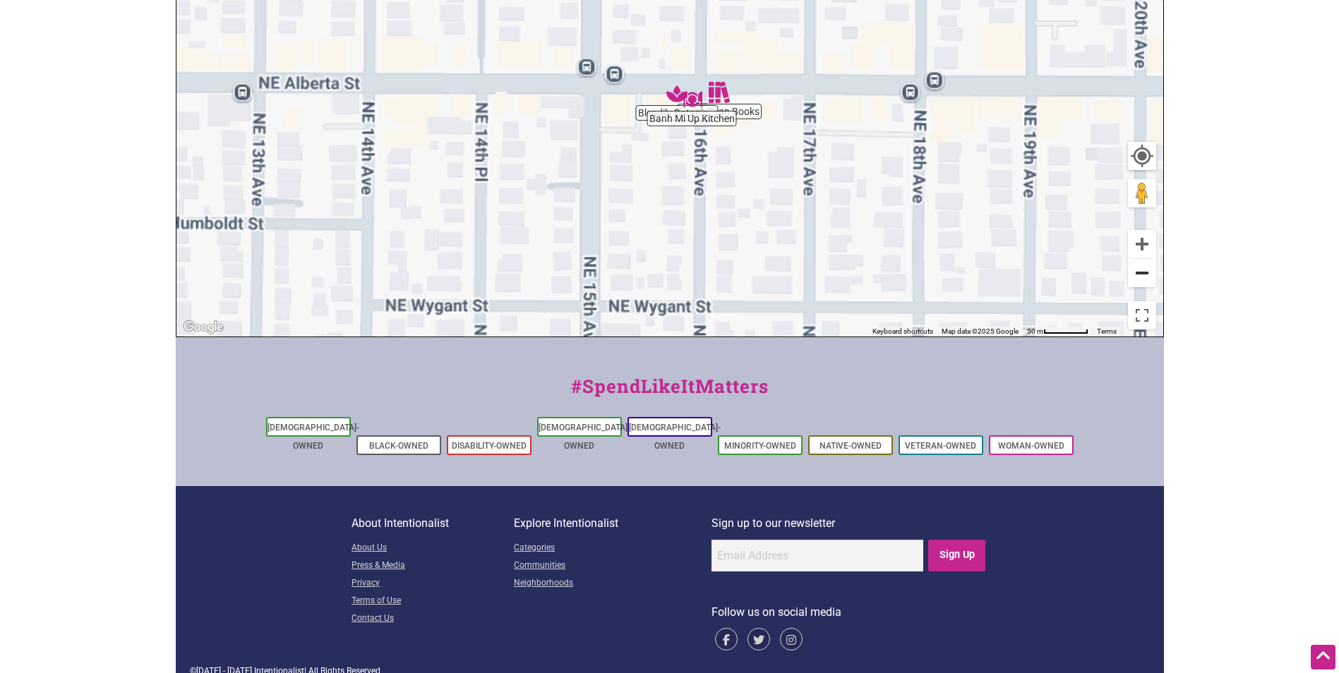
click at [1146, 278] on button "Zoom out" at bounding box center [1142, 273] width 28 height 28
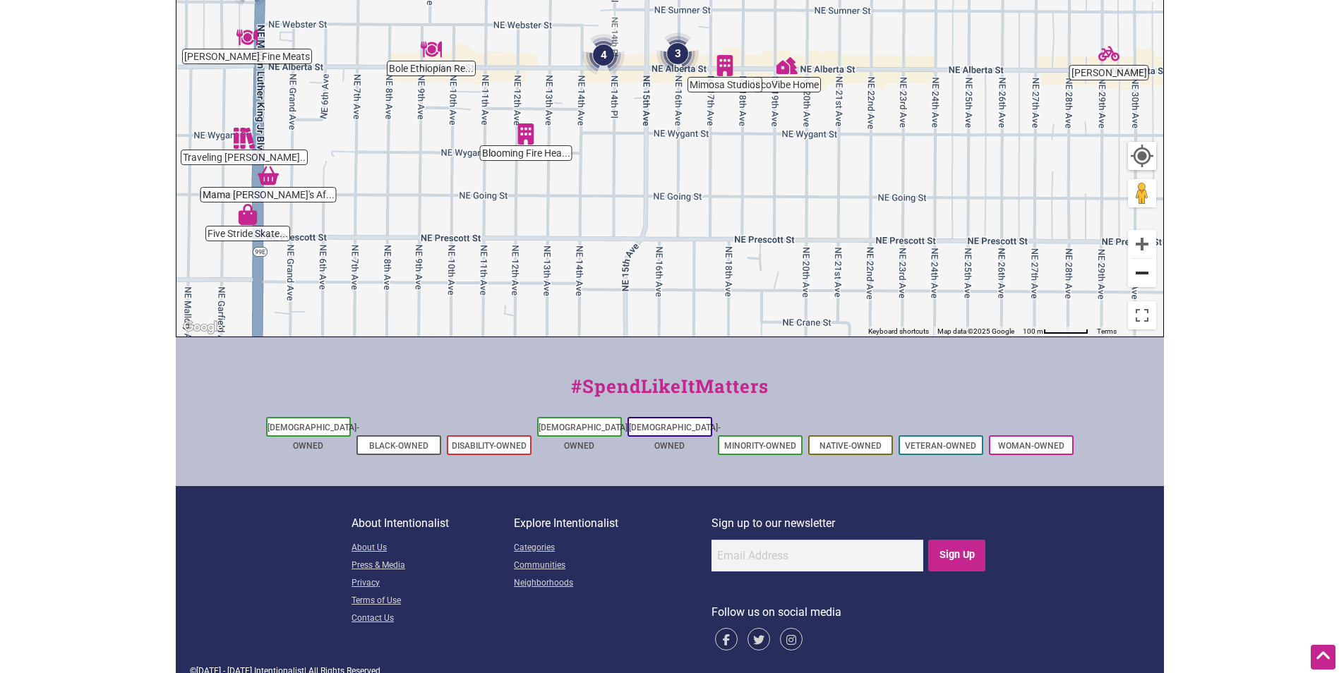
click at [1146, 277] on button "Zoom out" at bounding box center [1142, 273] width 28 height 28
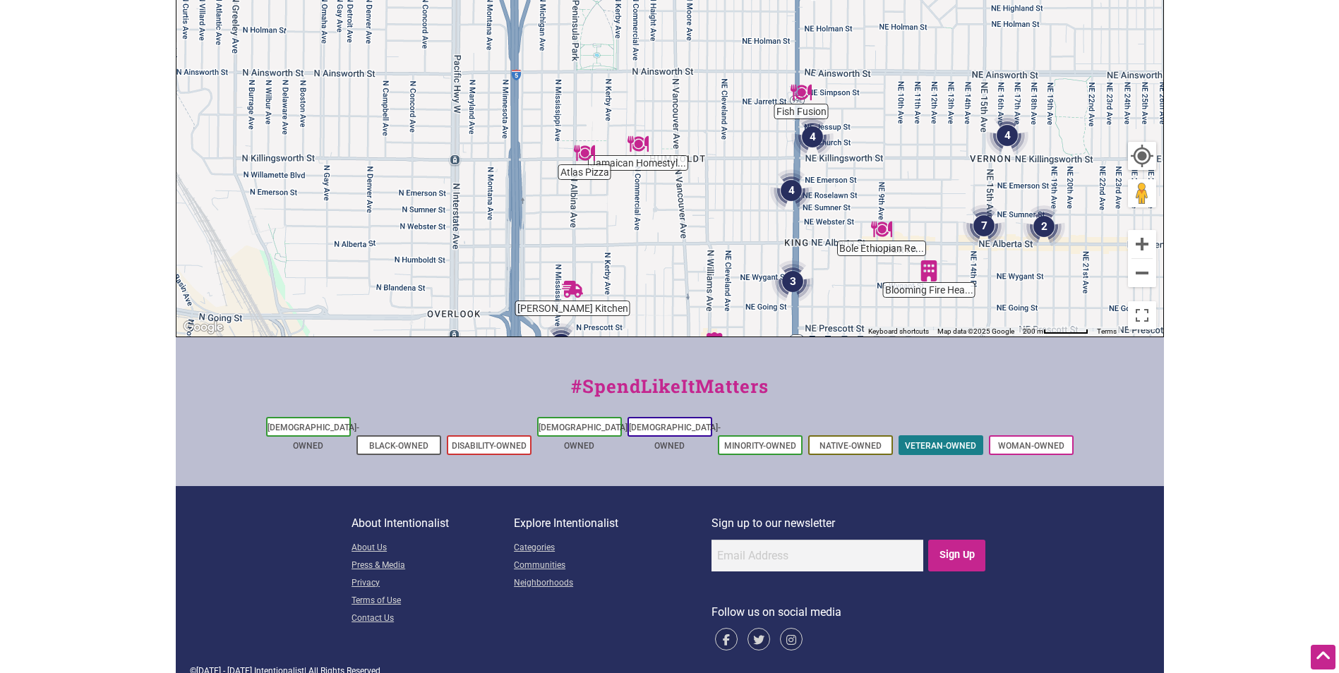
drag, startPoint x: 684, startPoint y: 229, endPoint x: 979, endPoint y: 421, distance: 352.5
click at [979, 421] on div "Intentionalist Spend like it matters 0 Add a Business Map Blog Store Offers Int…" at bounding box center [670, 144] width 988 height 1095
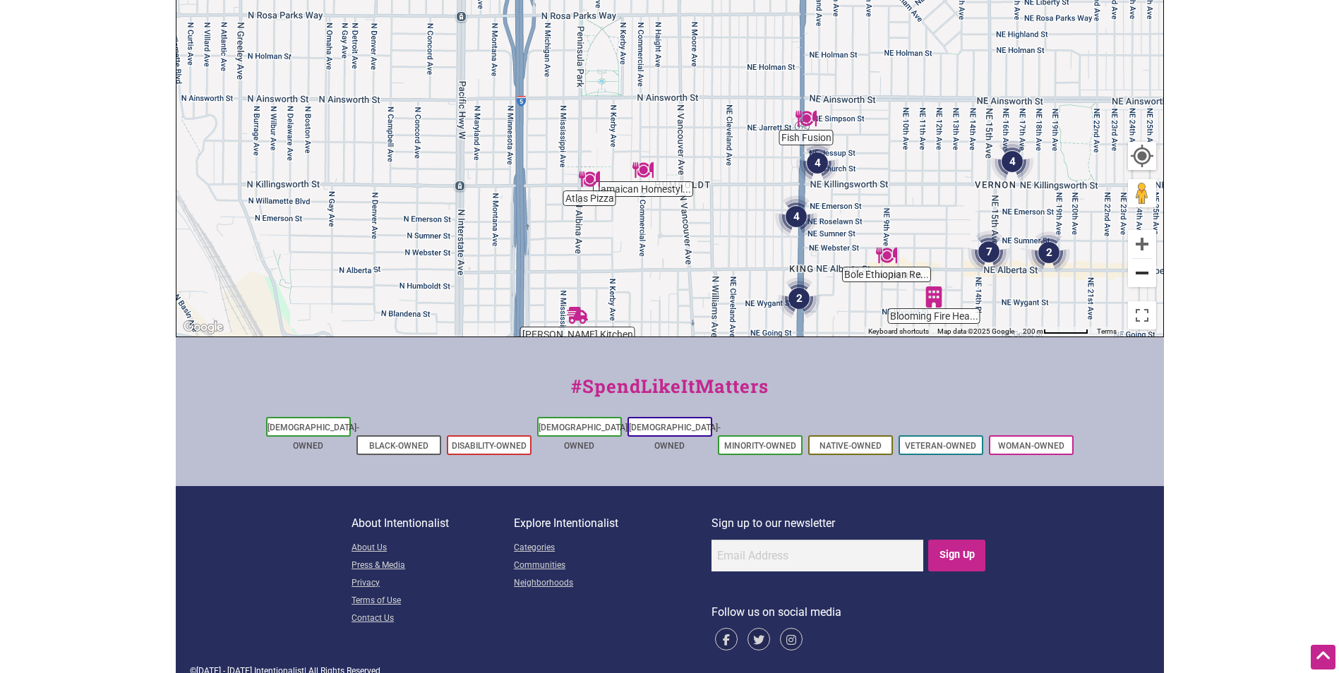
click at [1137, 270] on button "Zoom out" at bounding box center [1142, 273] width 28 height 28
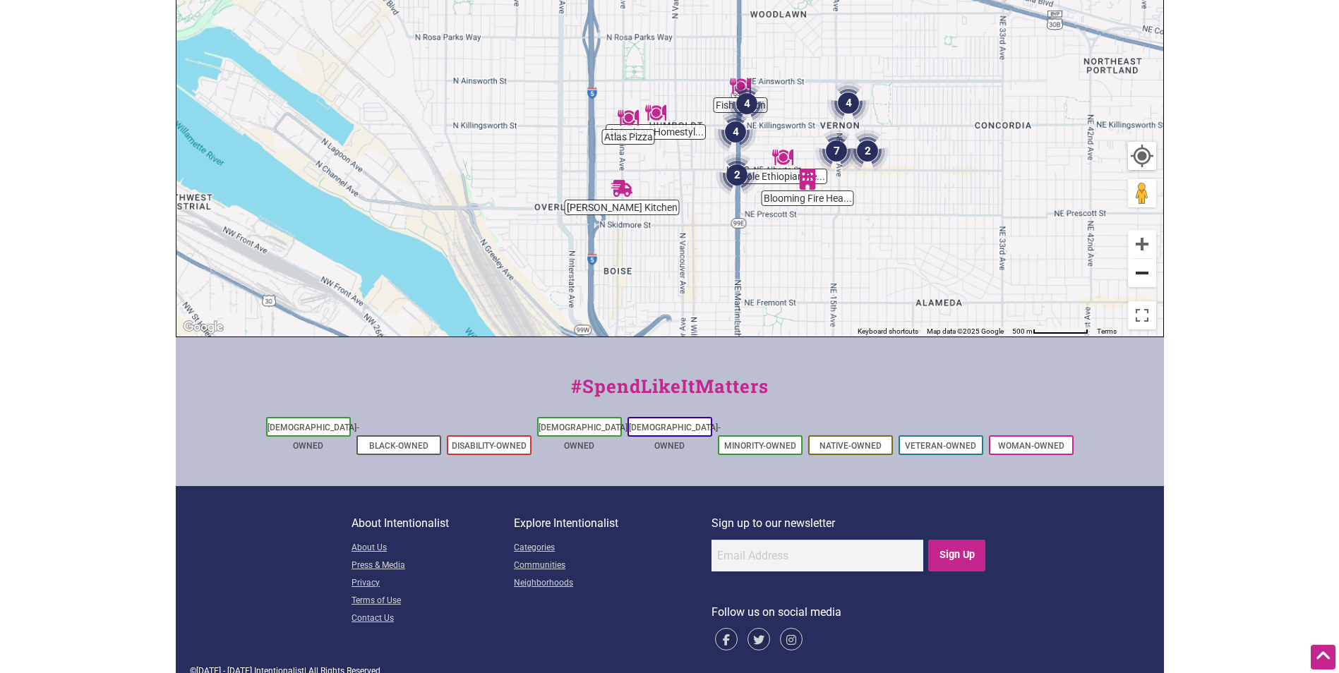
click at [1137, 270] on button "Zoom out" at bounding box center [1142, 273] width 28 height 28
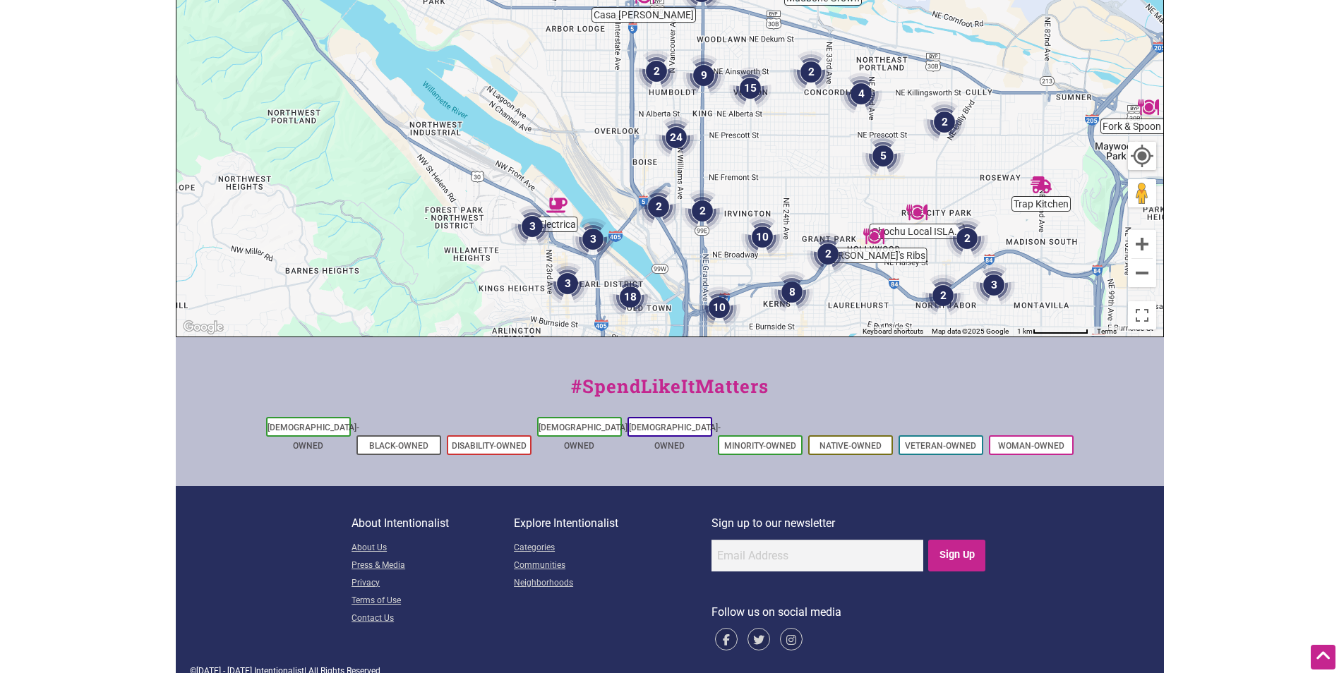
click at [528, 227] on img "3" at bounding box center [532, 226] width 42 height 42
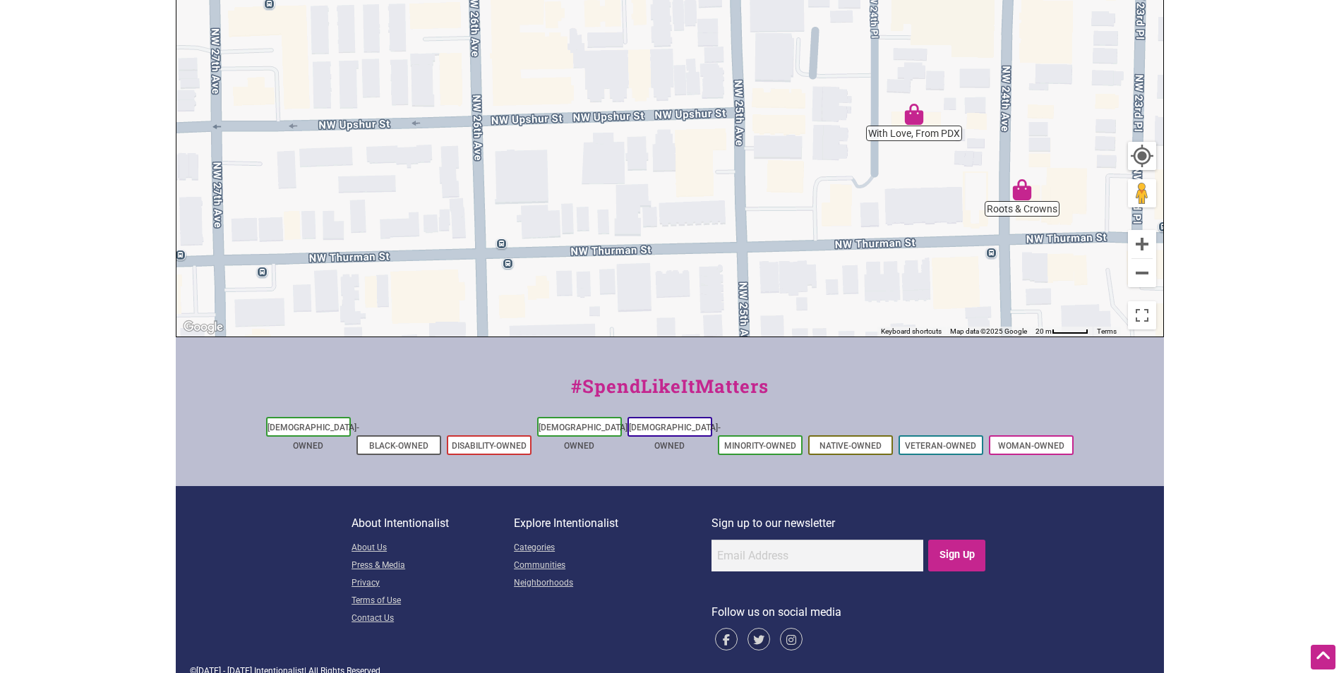
click at [1021, 195] on img "Roots & Crowns" at bounding box center [1021, 189] width 21 height 21
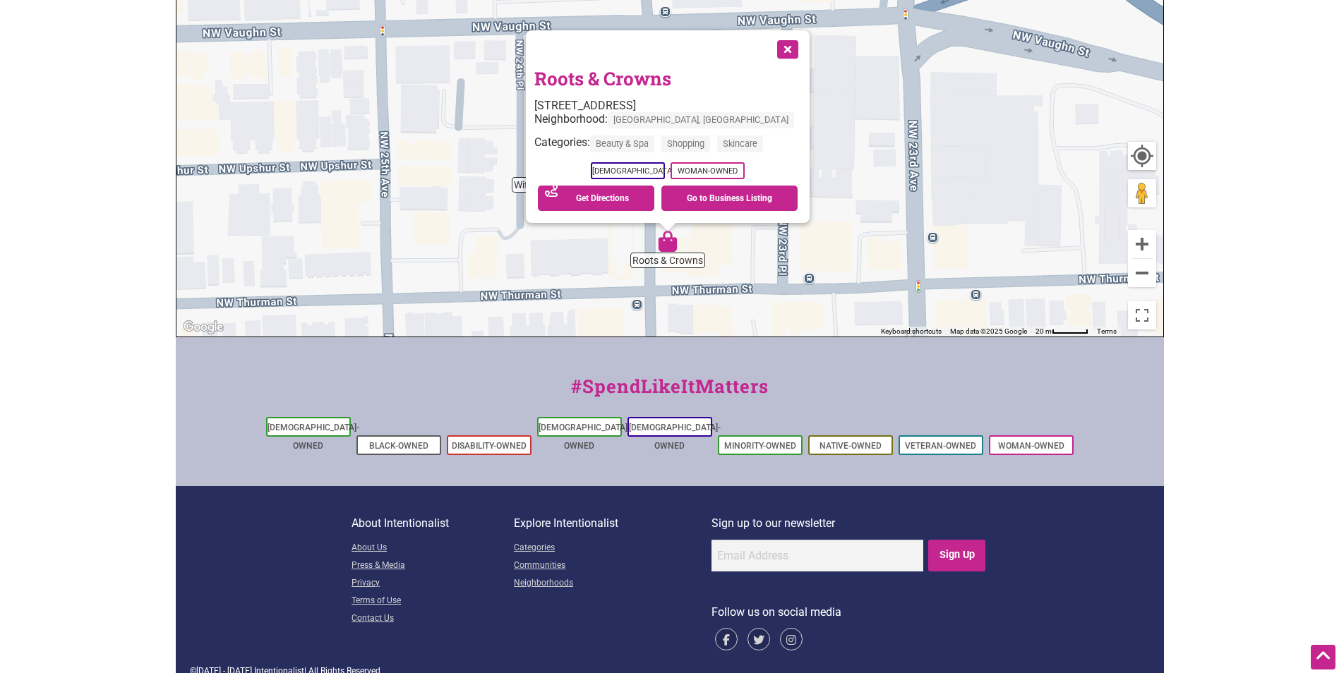
drag, startPoint x: 808, startPoint y: 231, endPoint x: 808, endPoint y: 349, distance: 118.6
click at [808, 349] on div "Intentionalist Spend like it matters 0 Add a Business Map Blog Store Offers Int…" at bounding box center [670, 144] width 988 height 1095
click at [662, 81] on link "Roots & Crowns" at bounding box center [602, 78] width 137 height 24
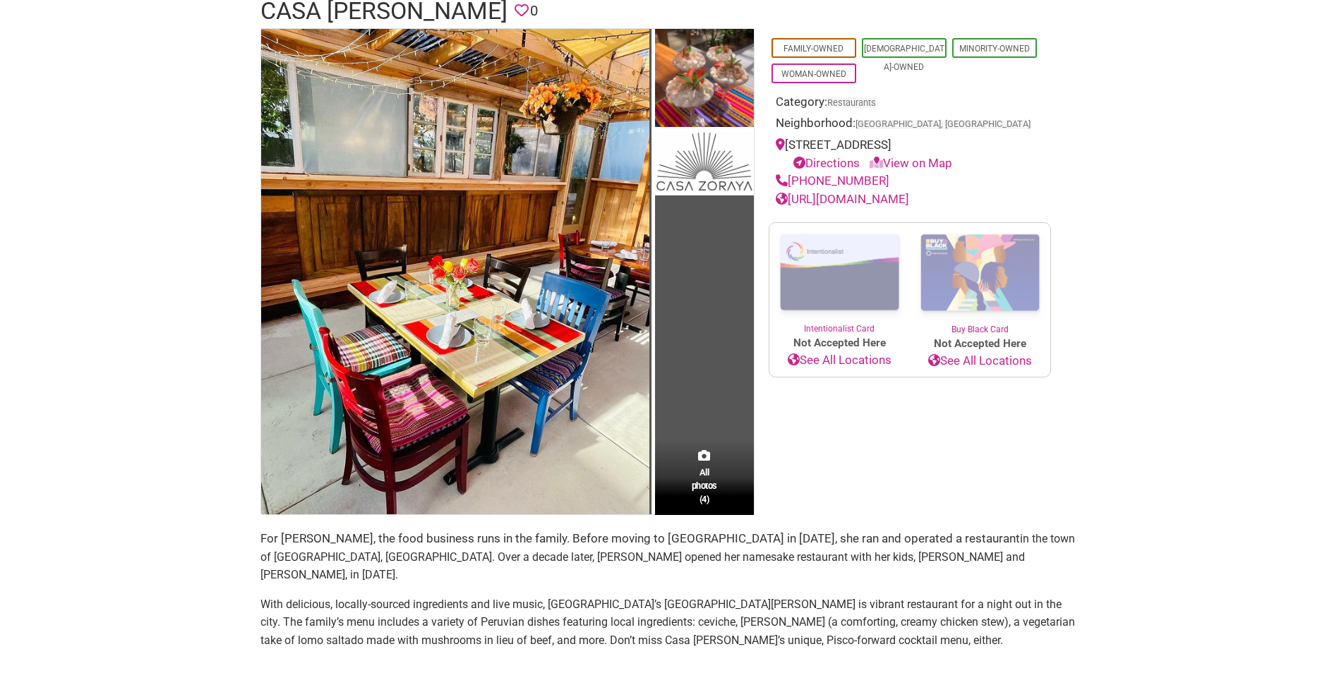
scroll to position [212, 0]
